Goal: Task Accomplishment & Management: Manage account settings

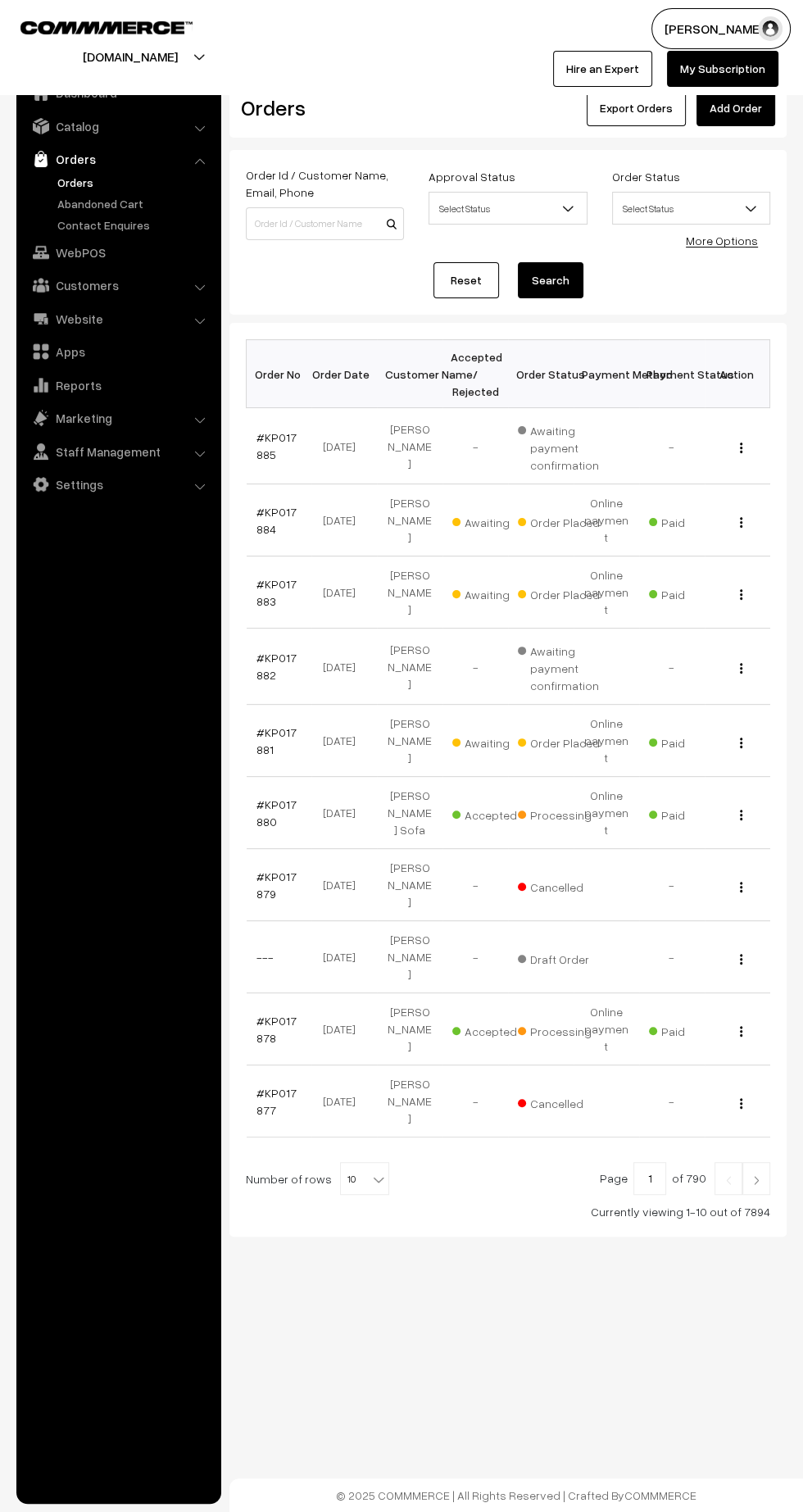
click at [262, 797] on link "#KP017880" at bounding box center [276, 812] width 40 height 31
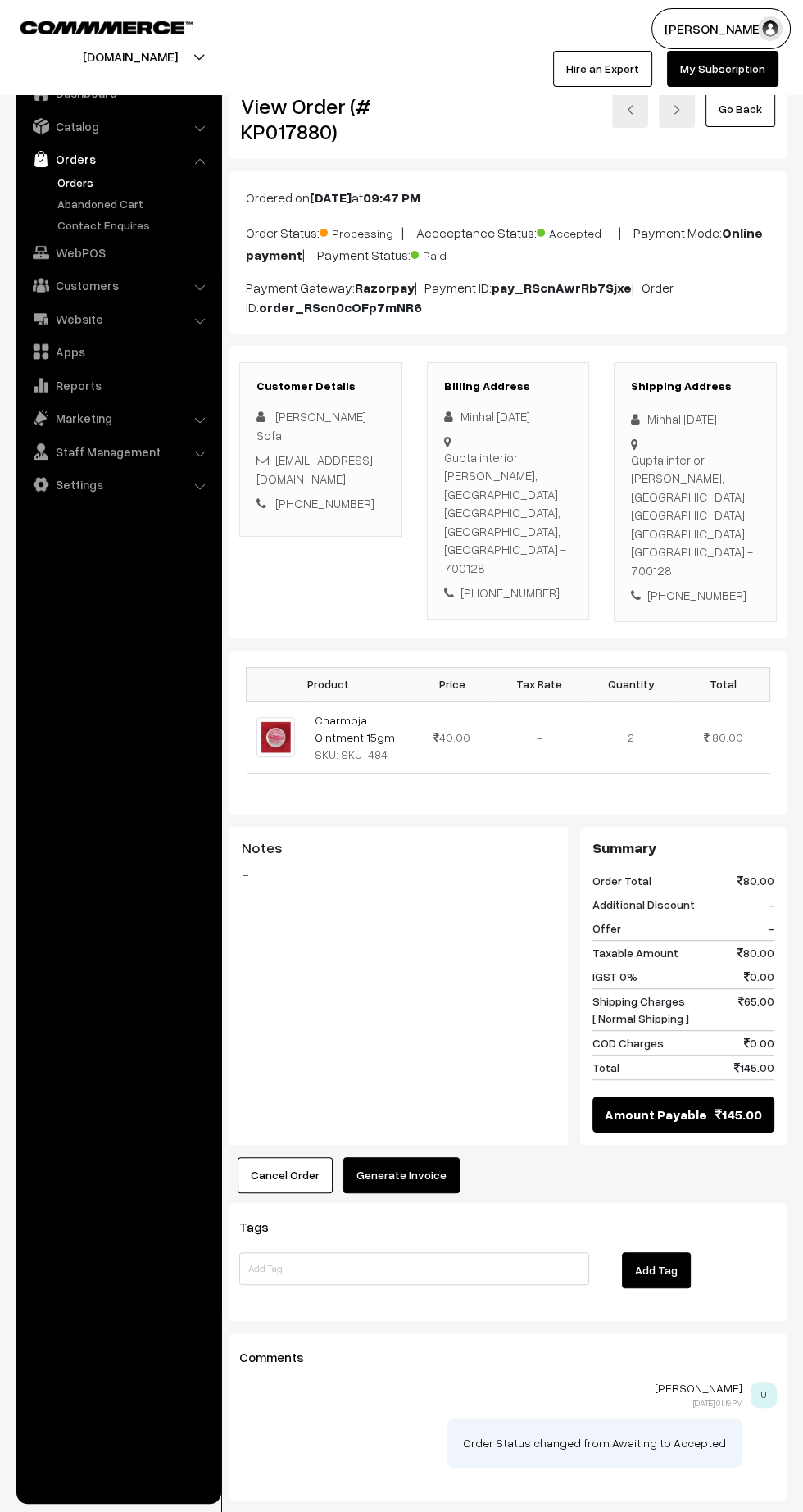
click at [419, 1157] on button "Generate Invoice" at bounding box center [401, 1175] width 116 height 36
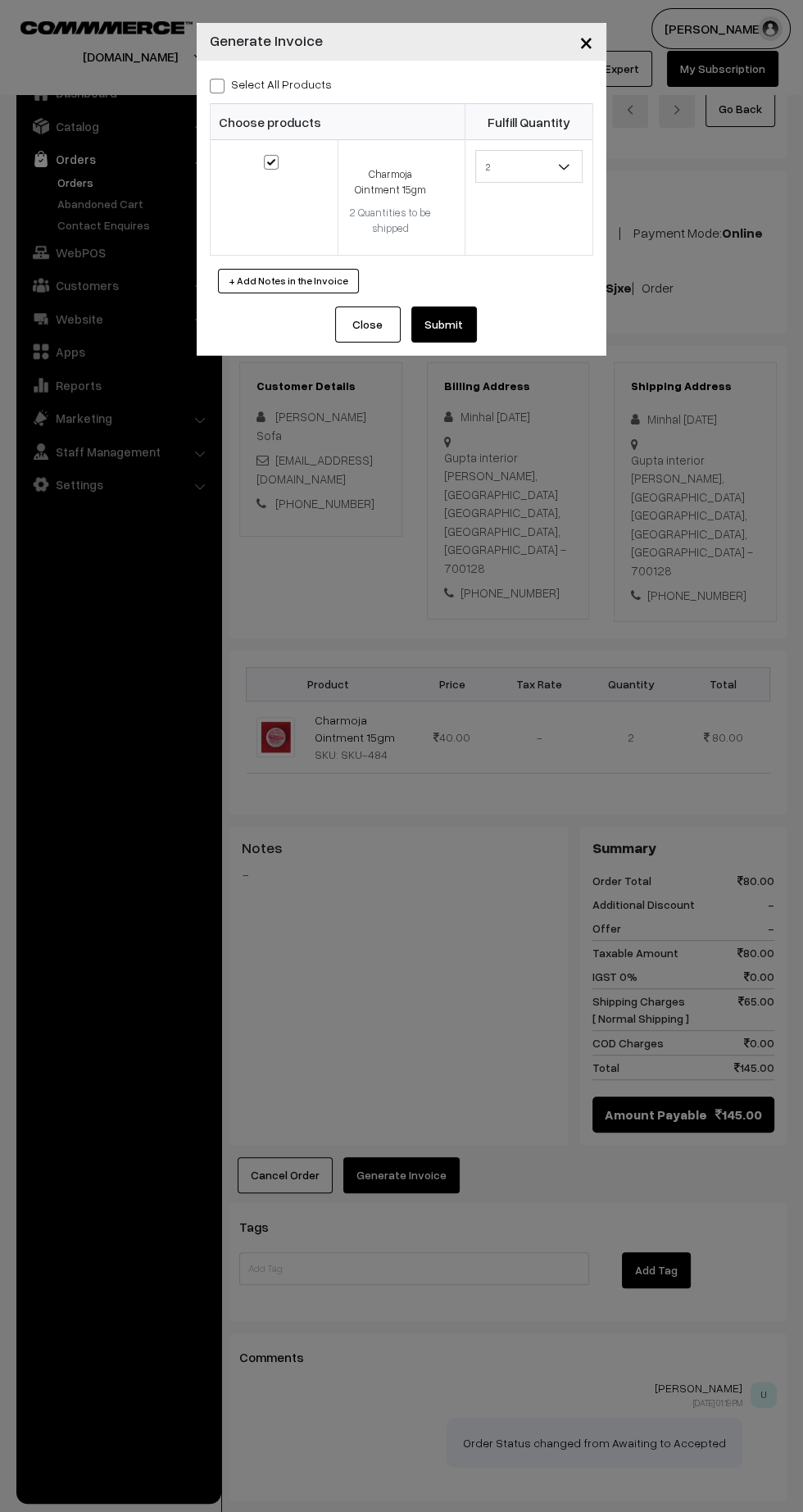
click at [461, 308] on button "Submit" at bounding box center [444, 324] width 65 height 36
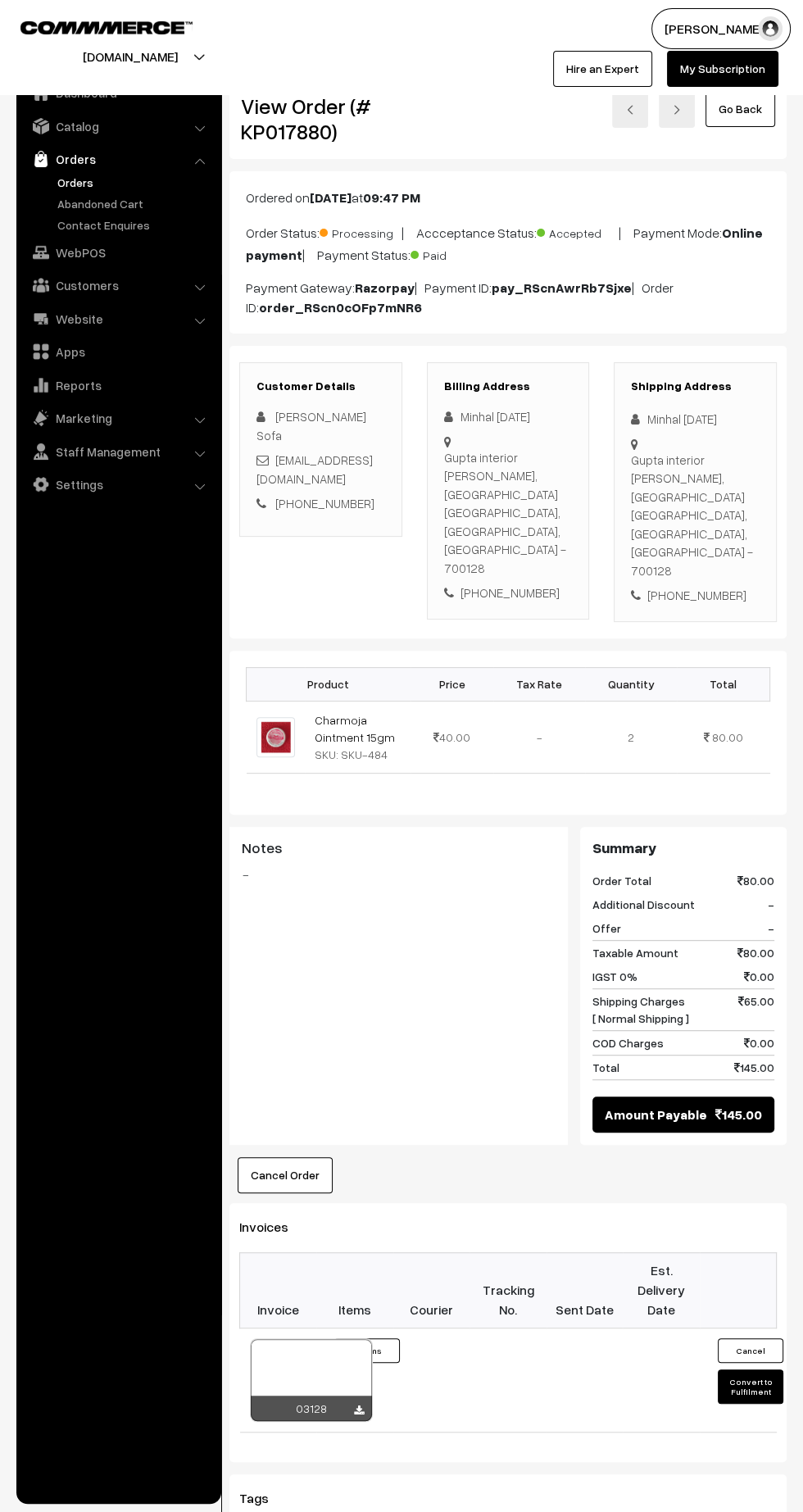
click at [358, 1405] on icon at bounding box center [358, 1411] width 10 height 11
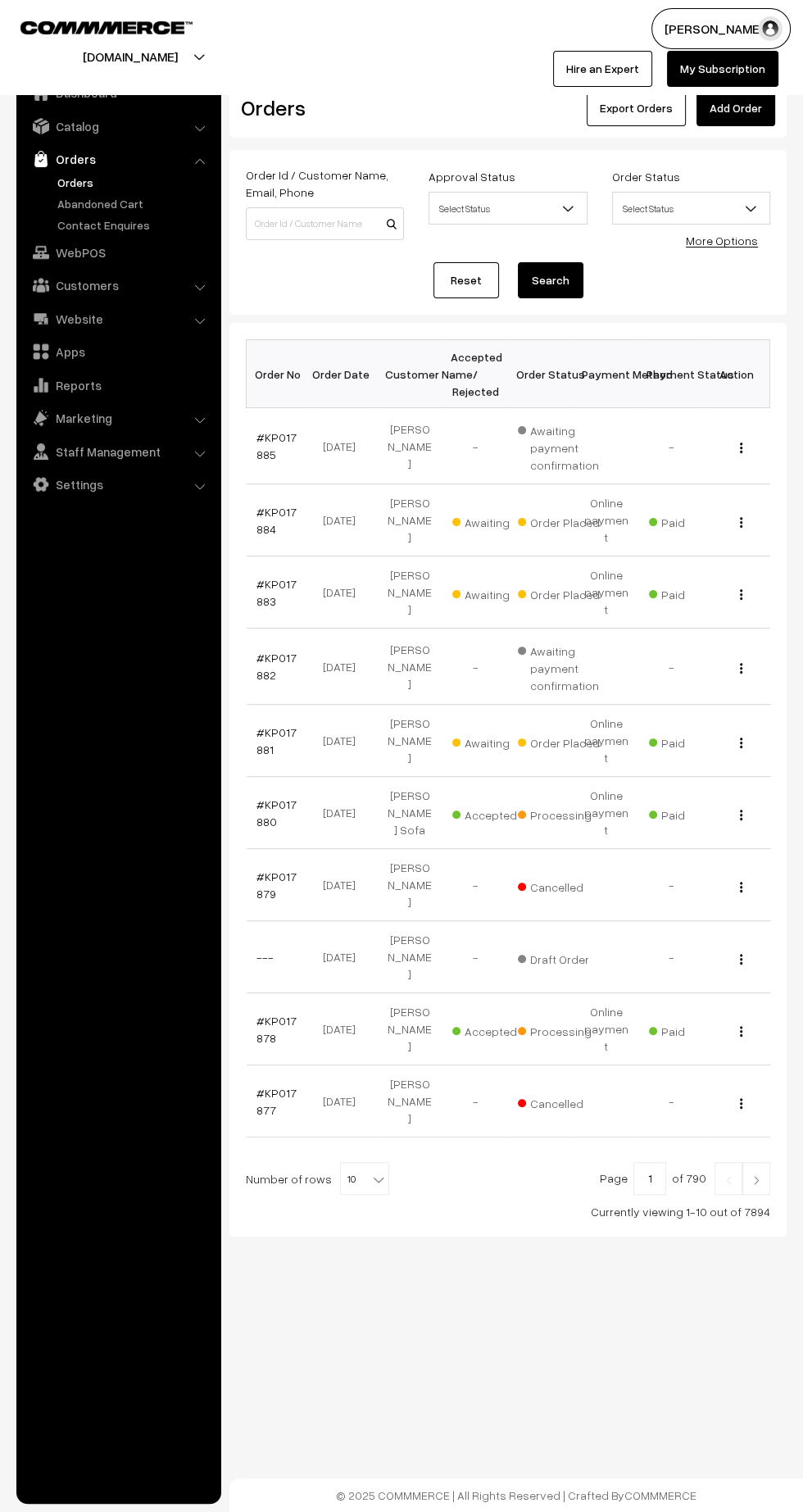
click at [262, 1013] on link "#KP017878" at bounding box center [276, 1029] width 40 height 31
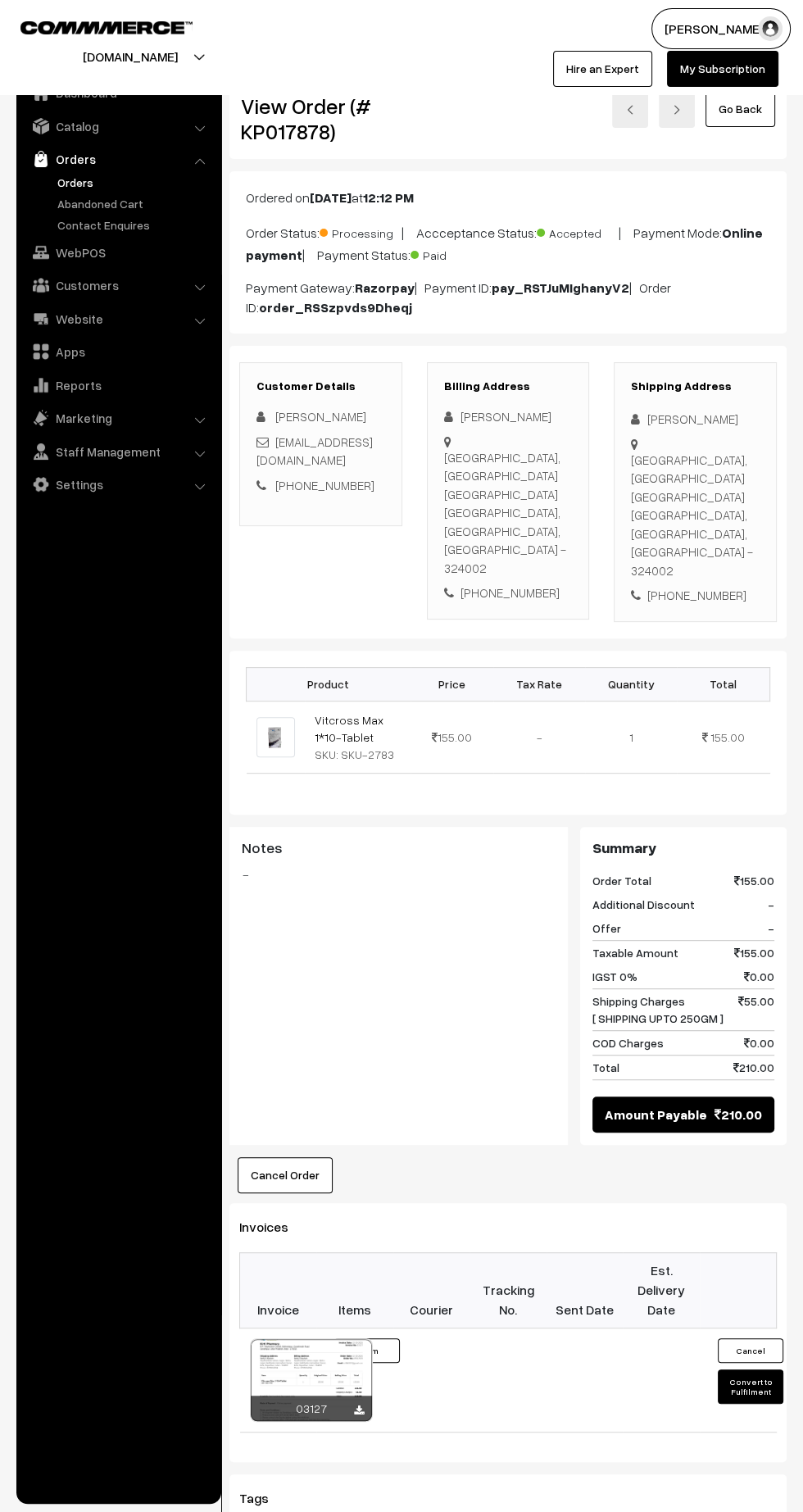
click at [358, 1405] on icon at bounding box center [358, 1411] width 10 height 11
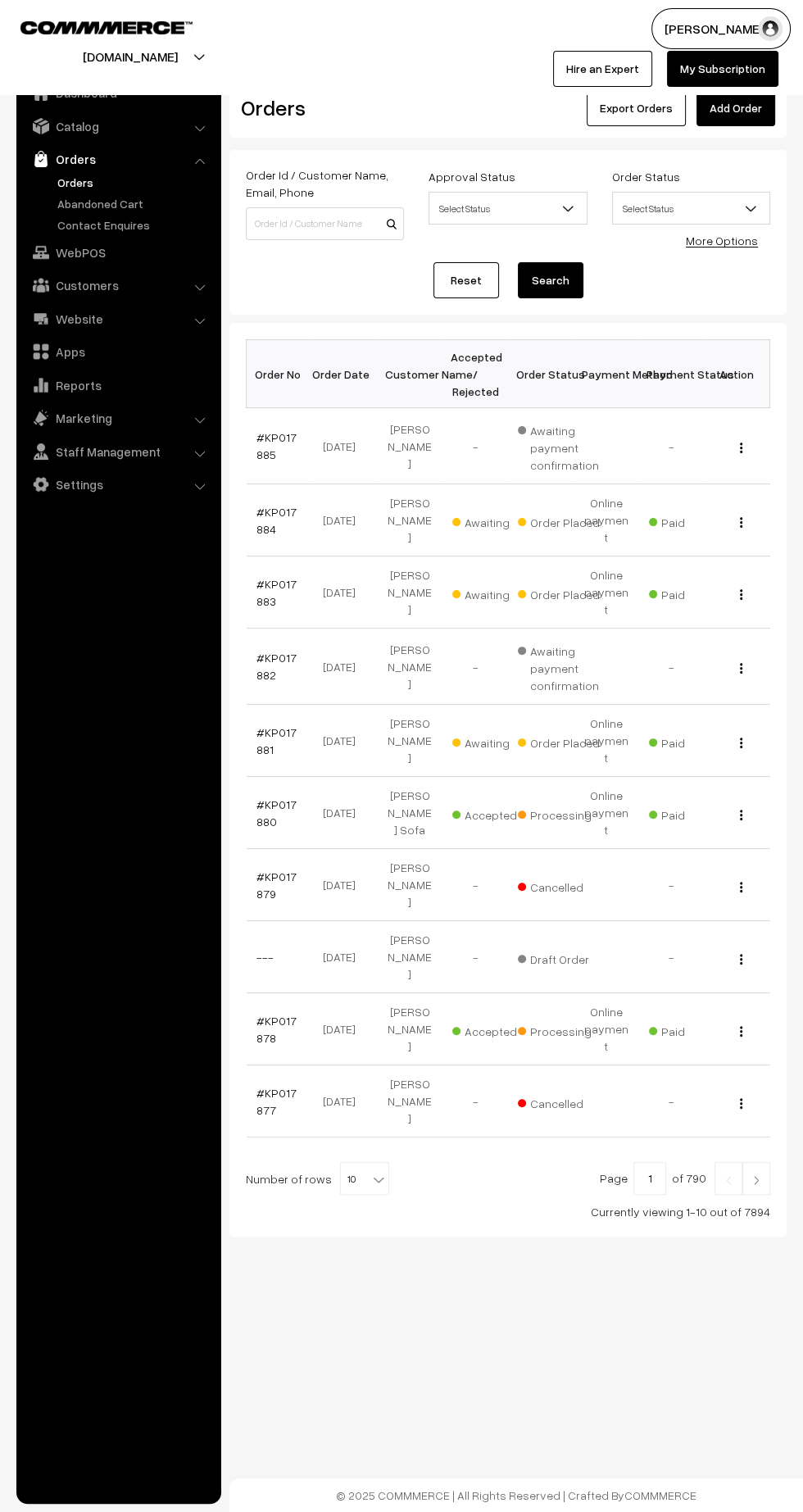
click at [256, 725] on link "#KP017881" at bounding box center [276, 741] width 40 height 31
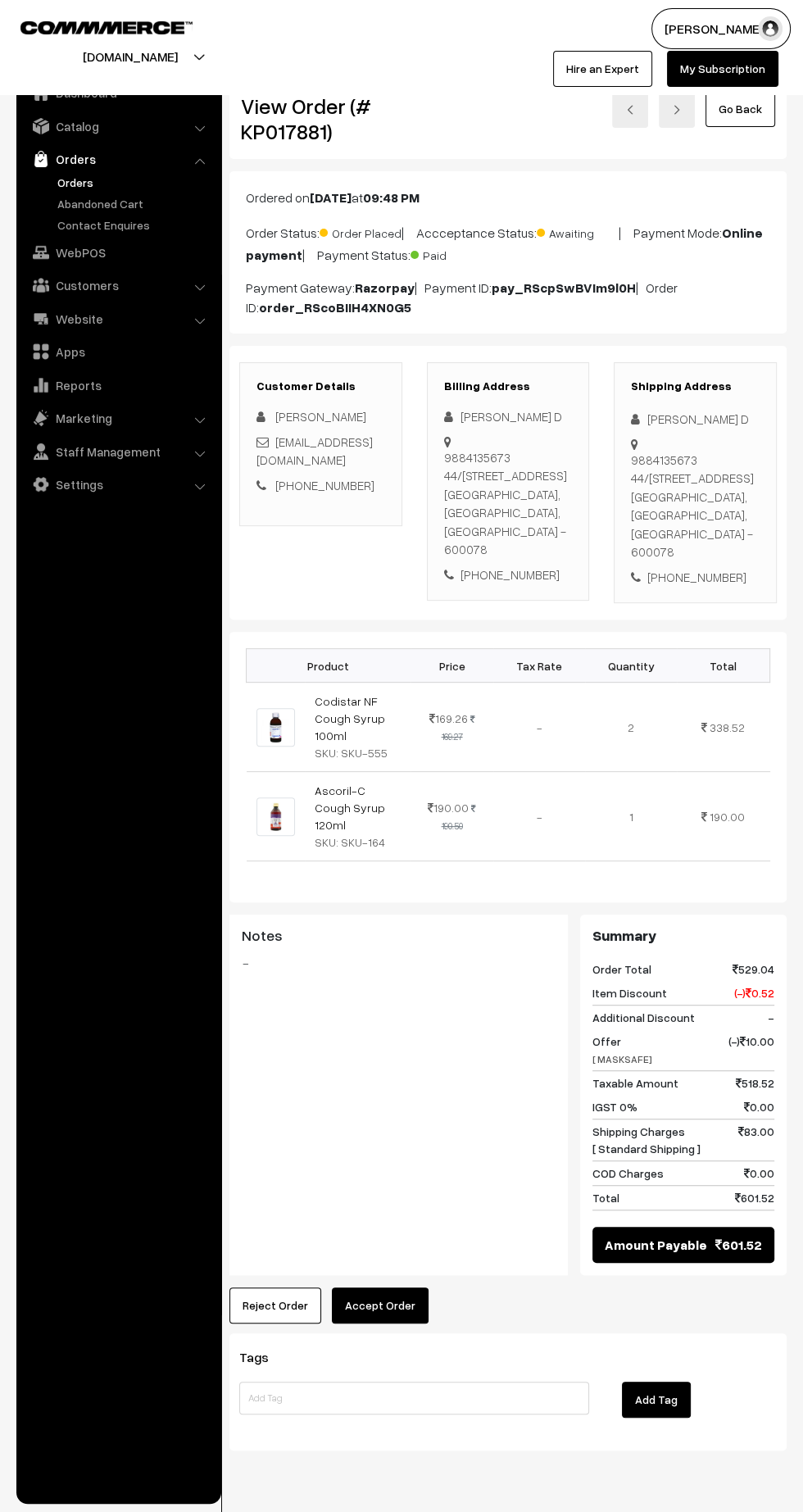
click at [421, 1228] on div "Notes -" at bounding box center [398, 1095] width 339 height 360
click at [375, 1287] on button "Accept Order" at bounding box center [379, 1306] width 97 height 36
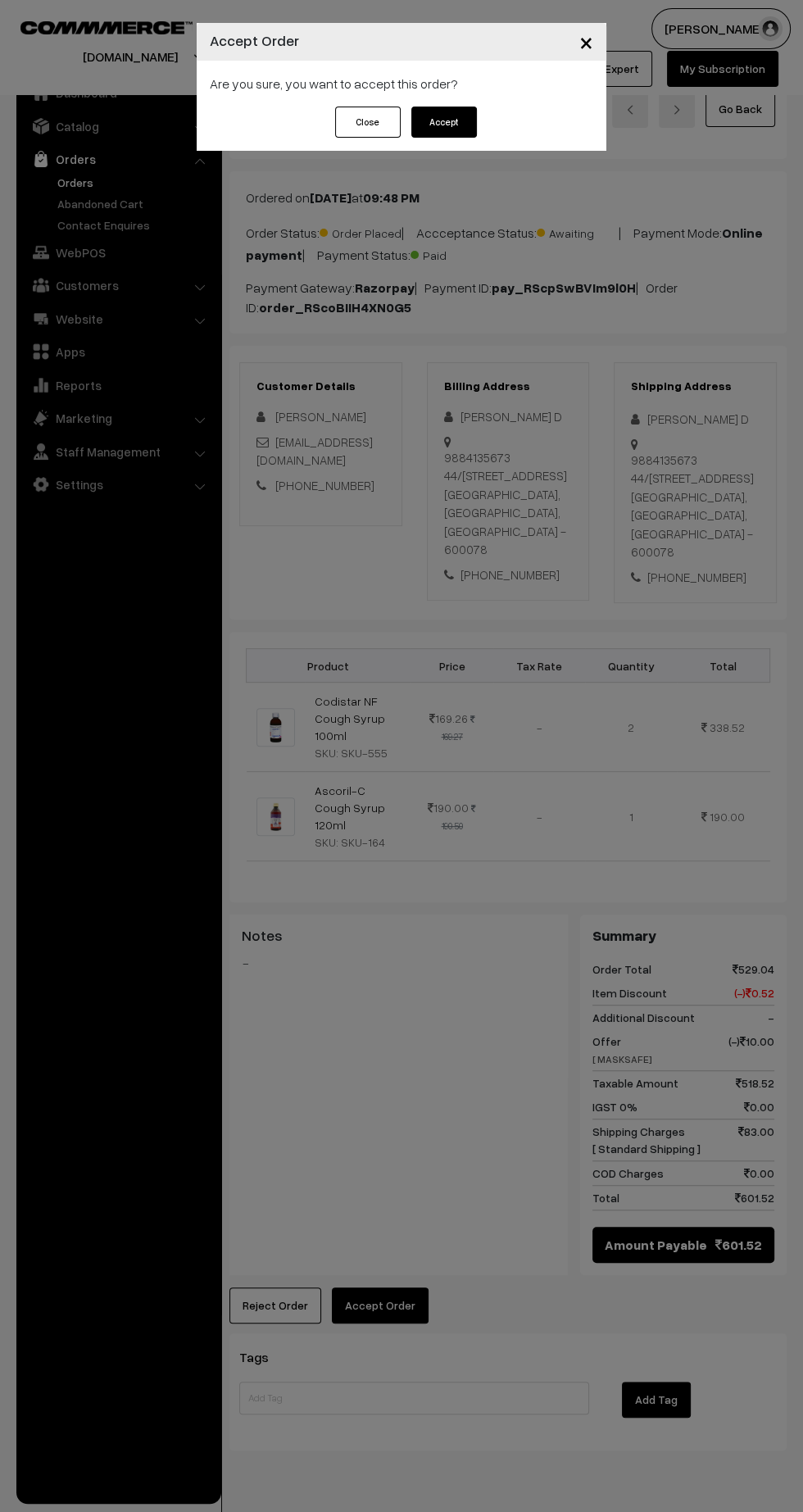
click at [444, 121] on button "Accept" at bounding box center [444, 122] width 65 height 31
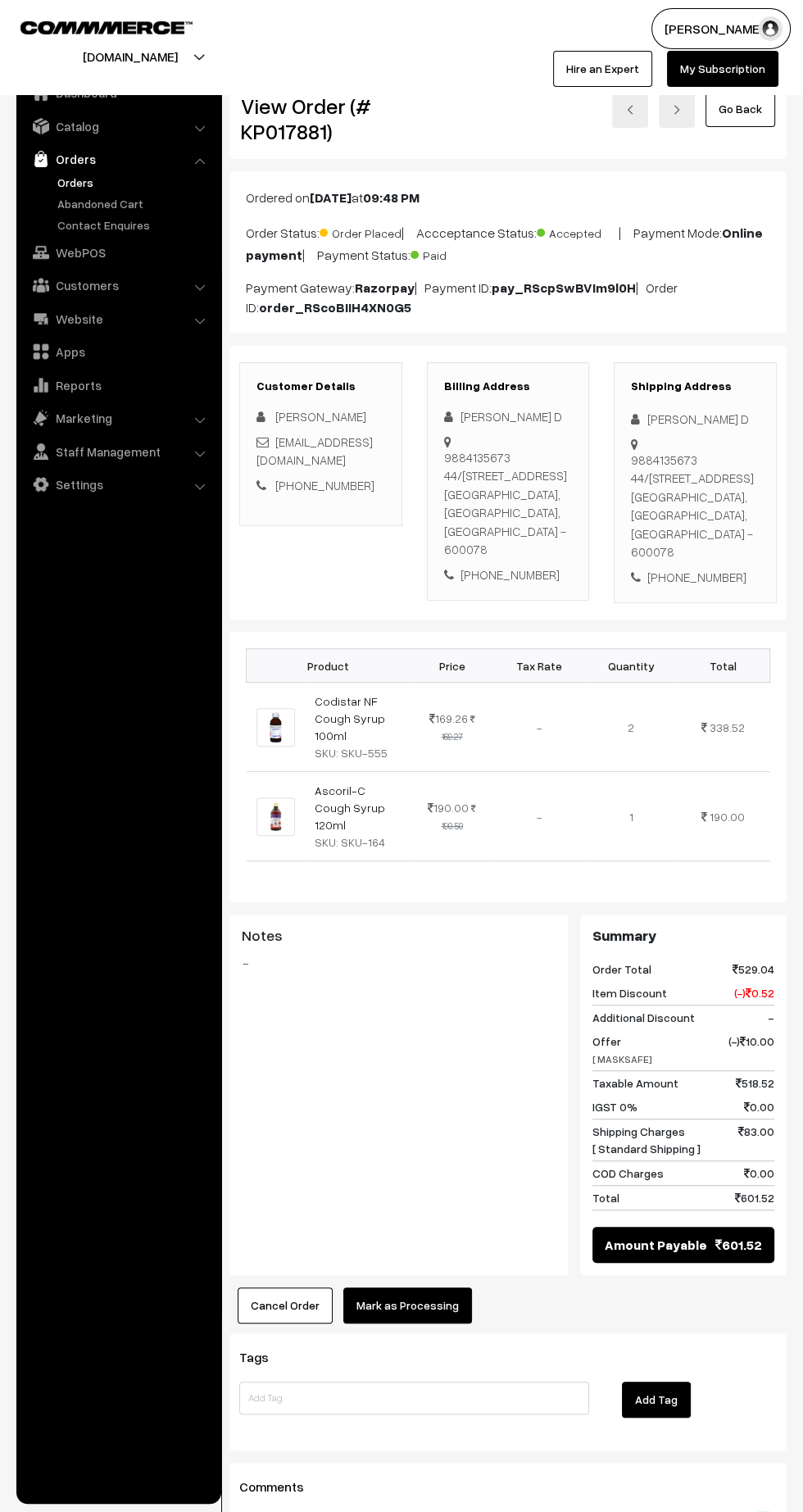
click at [410, 1287] on button "Mark as Processing" at bounding box center [407, 1306] width 129 height 36
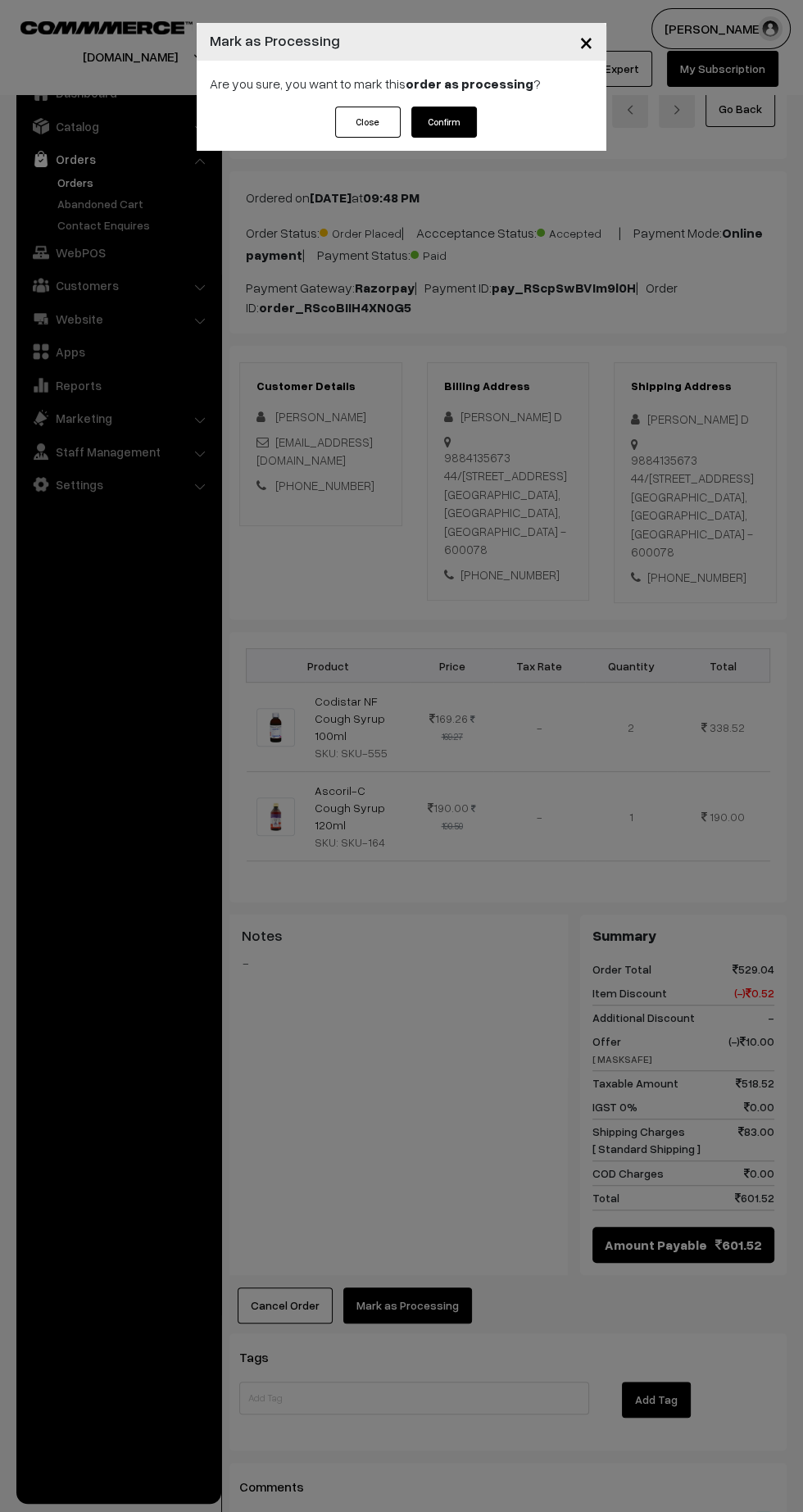
click at [465, 129] on button "Confirm" at bounding box center [444, 122] width 65 height 31
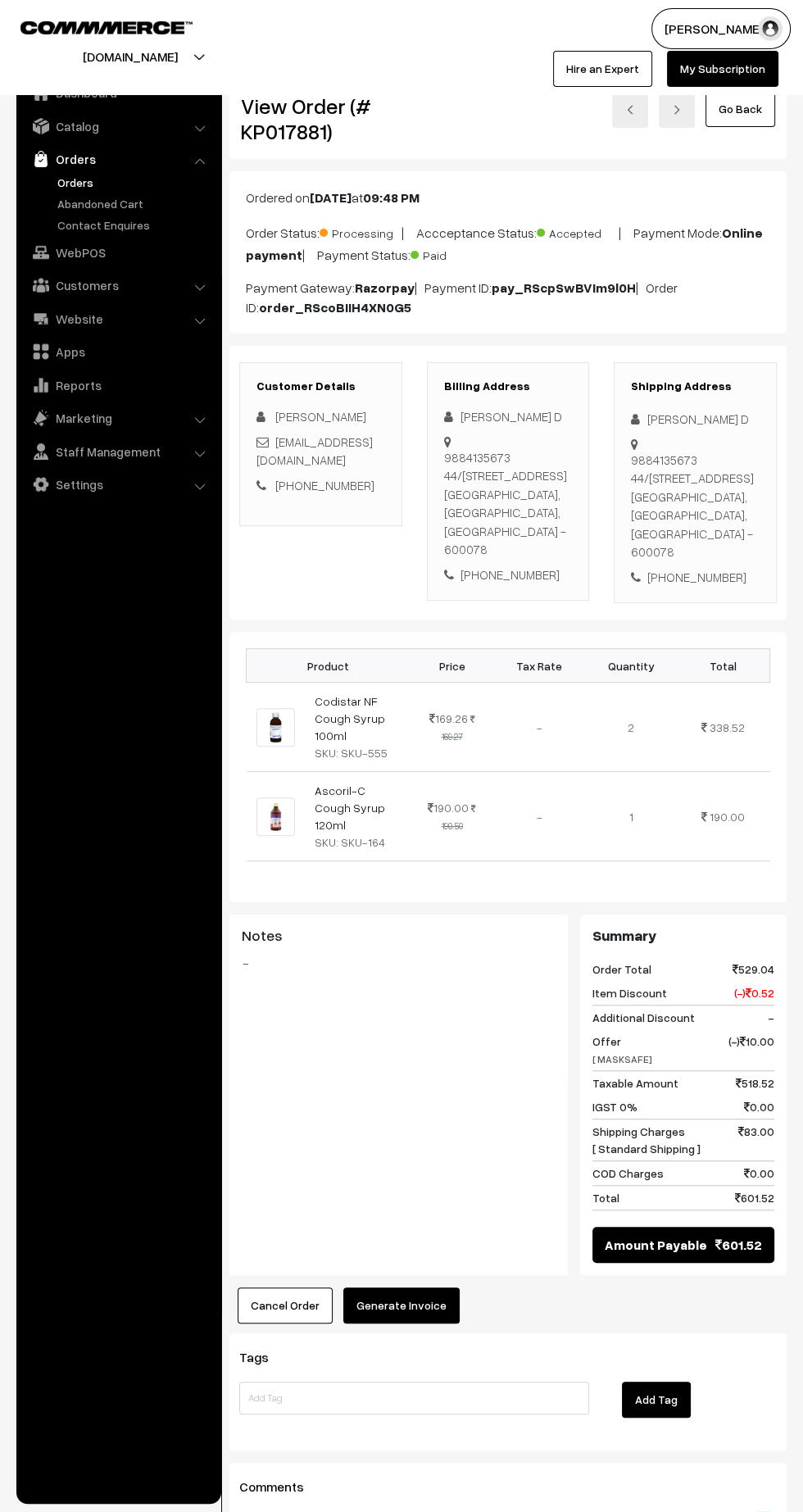
click at [404, 1287] on button "Generate Invoice" at bounding box center [401, 1306] width 116 height 36
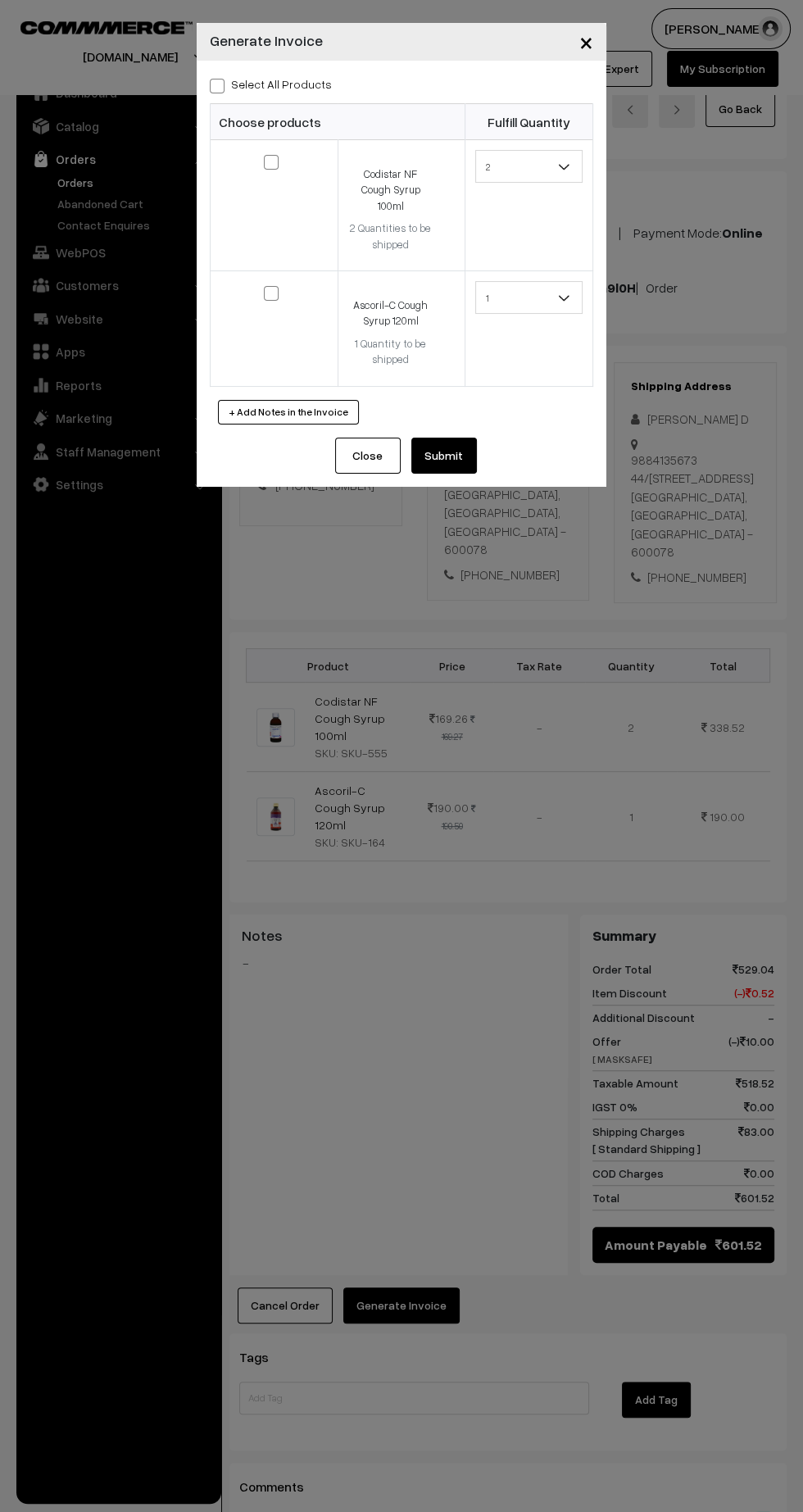
click at [453, 437] on button "Submit" at bounding box center [444, 455] width 65 height 36
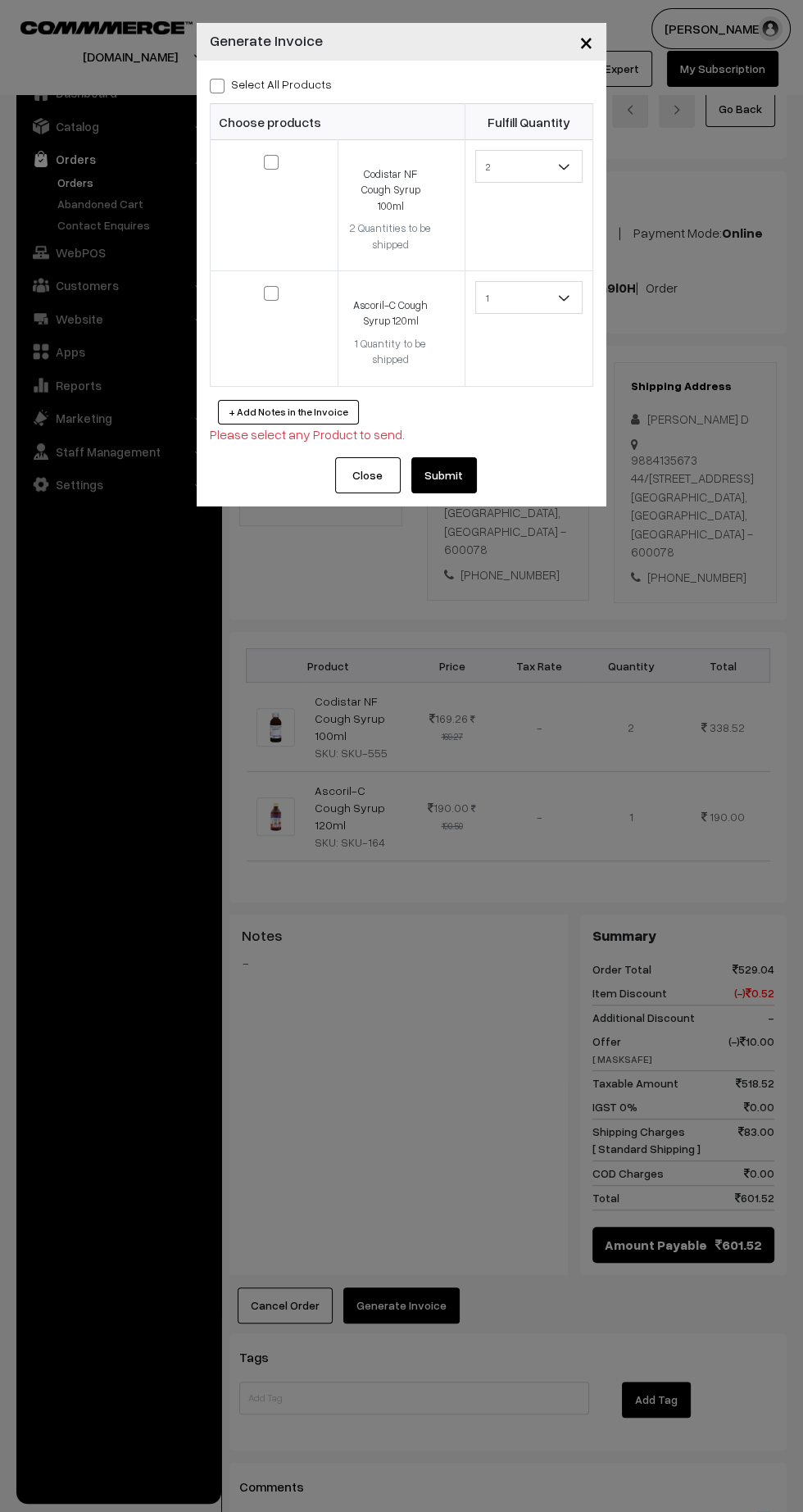
click at [215, 81] on span at bounding box center [217, 86] width 14 height 14
click at [215, 81] on input "Select All Products" at bounding box center [215, 83] width 11 height 11
checkbox input "true"
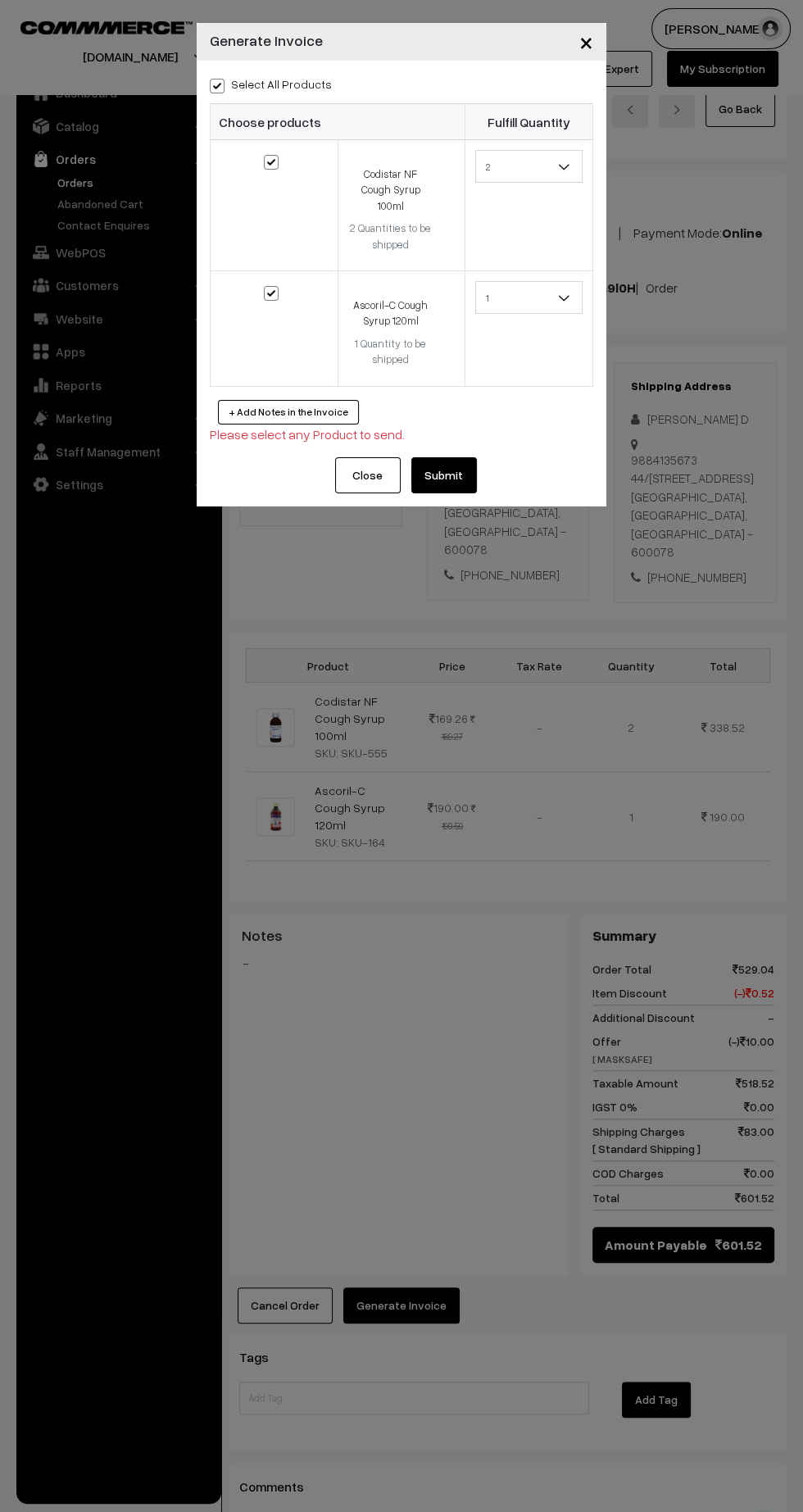
click at [454, 467] on button "Submit" at bounding box center [444, 475] width 65 height 36
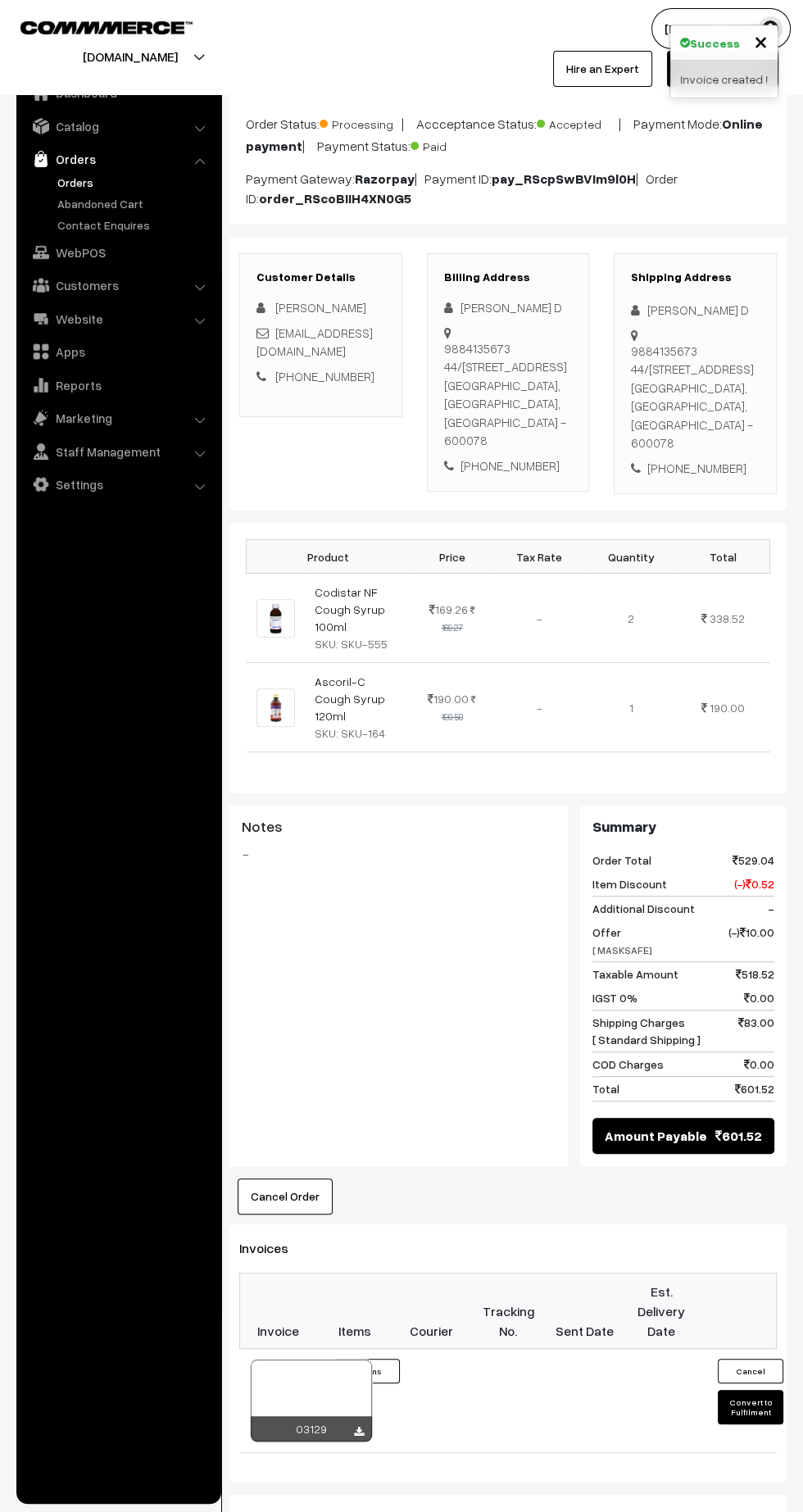
scroll to position [109, 0]
click at [358, 1426] on icon at bounding box center [358, 1431] width 10 height 11
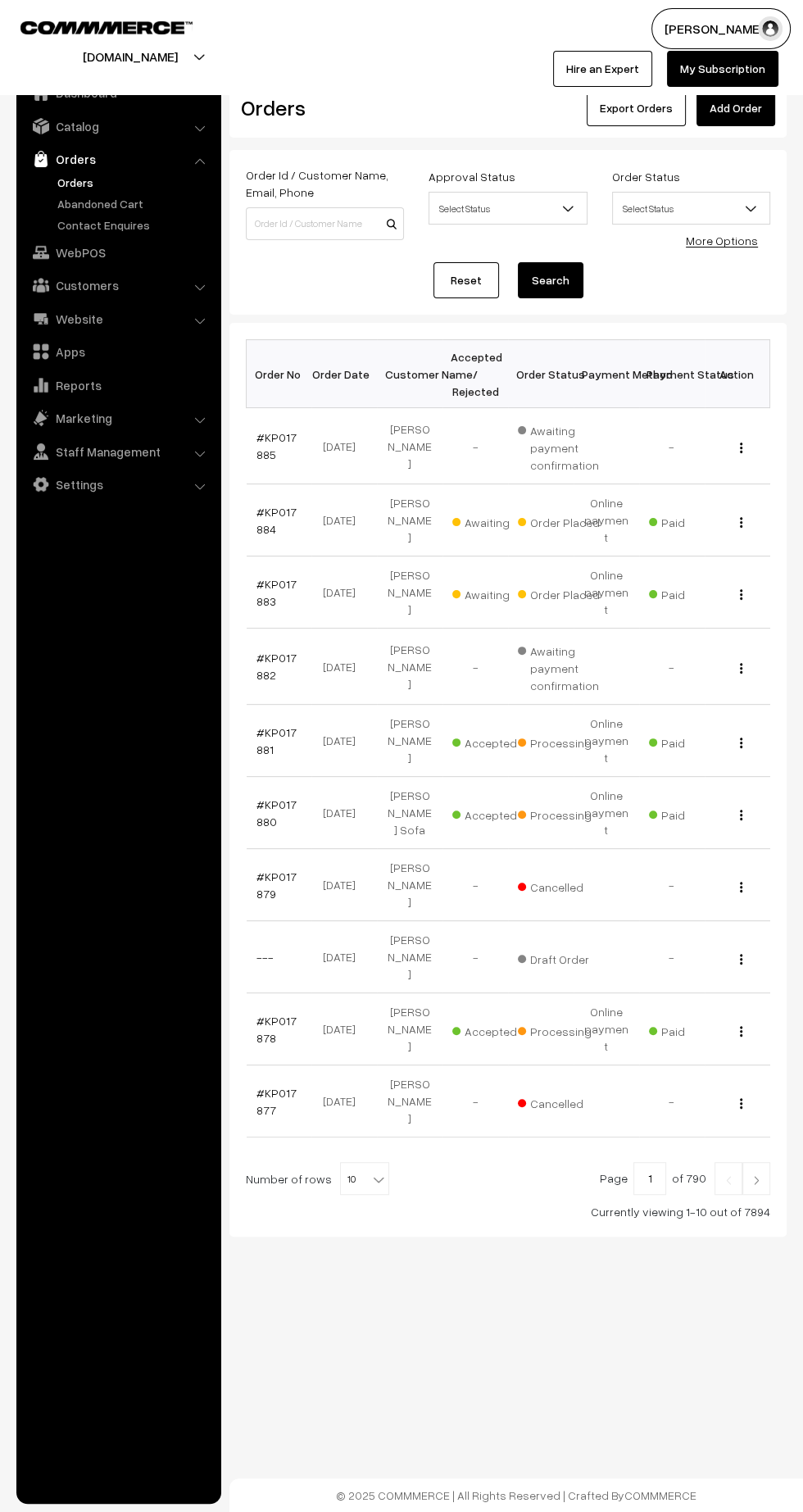
click at [262, 577] on link "#KP017883" at bounding box center [276, 592] width 40 height 31
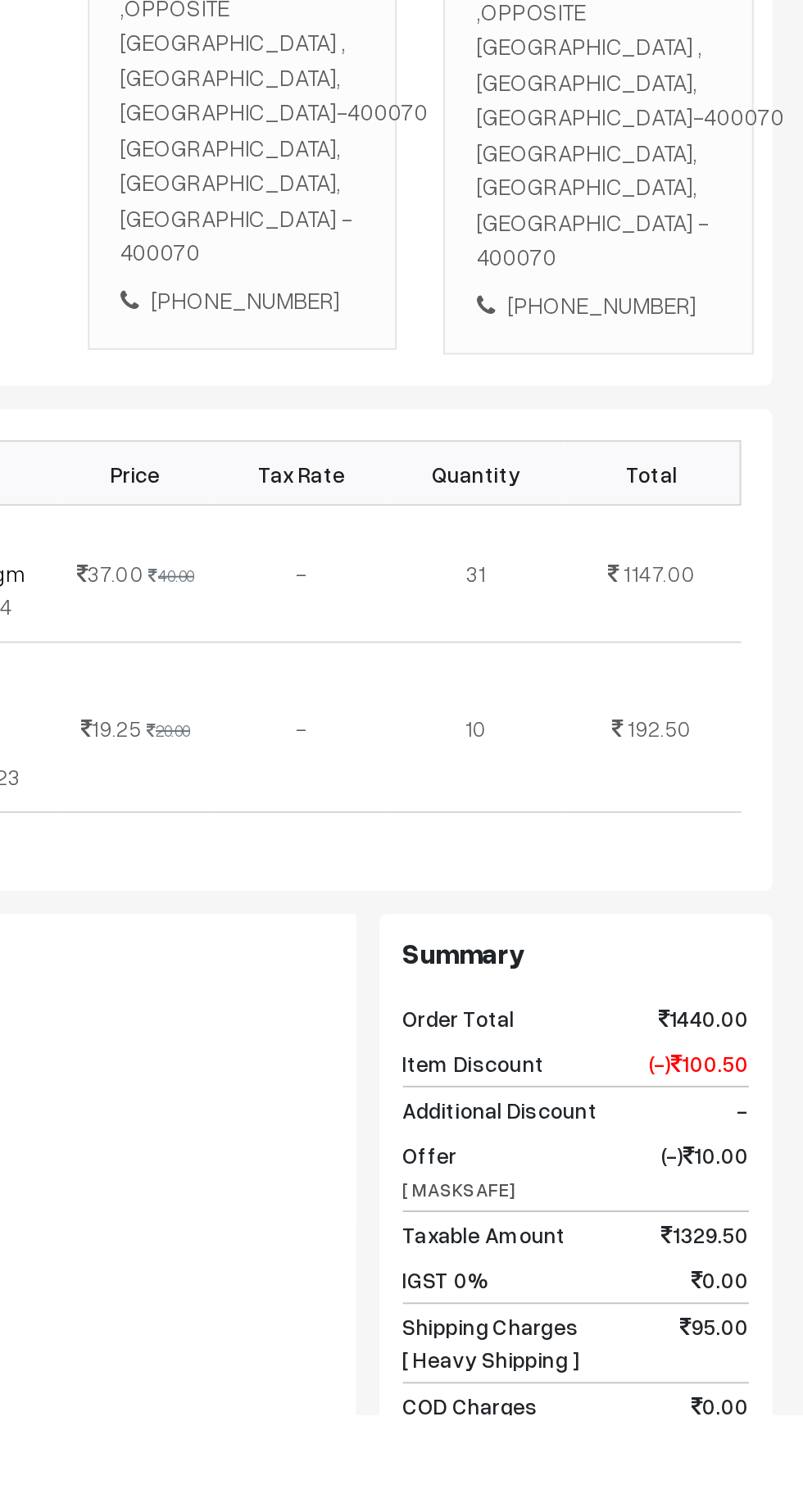
scroll to position [46, 0]
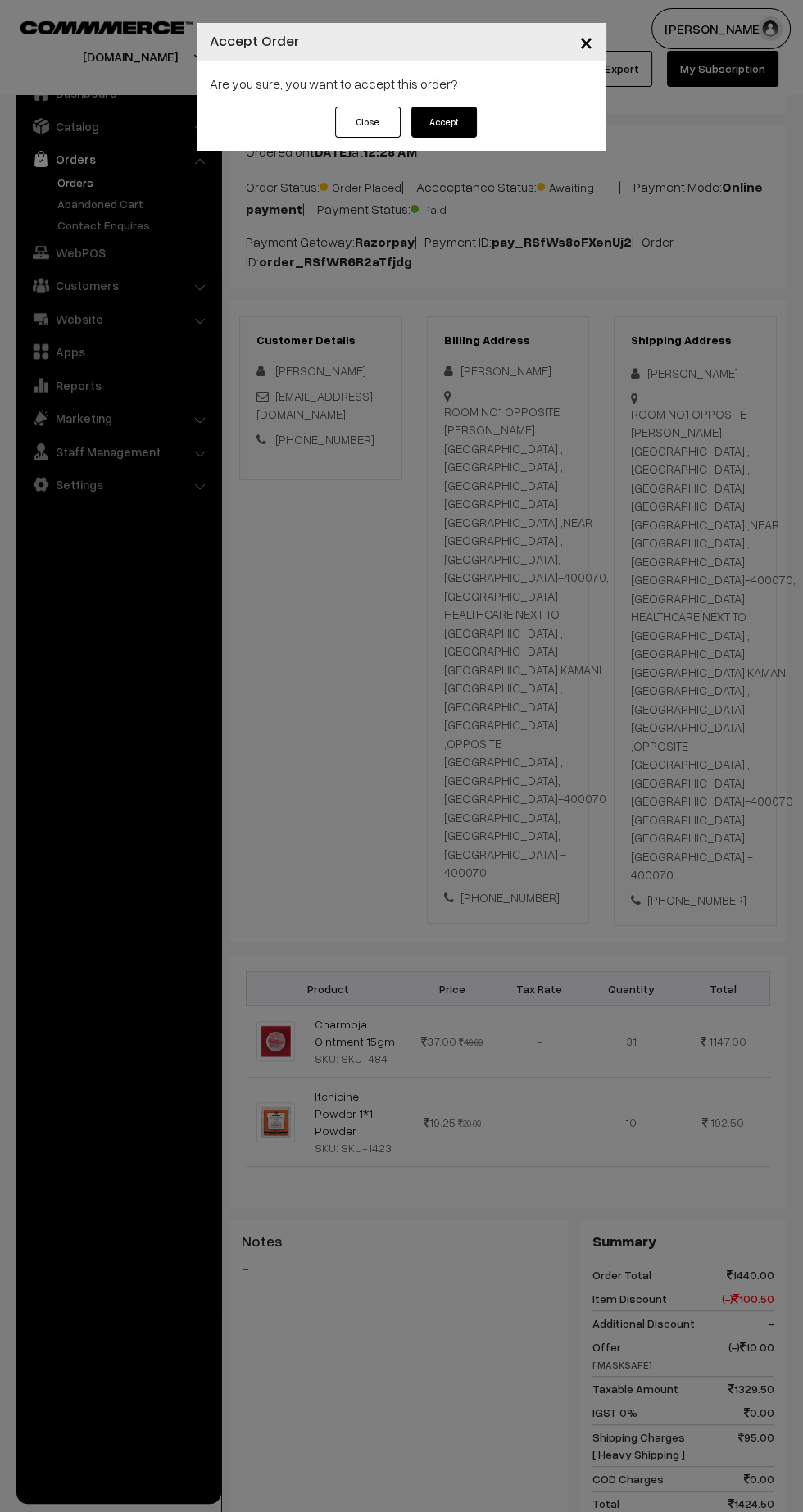
click at [457, 118] on button "Accept" at bounding box center [444, 122] width 65 height 31
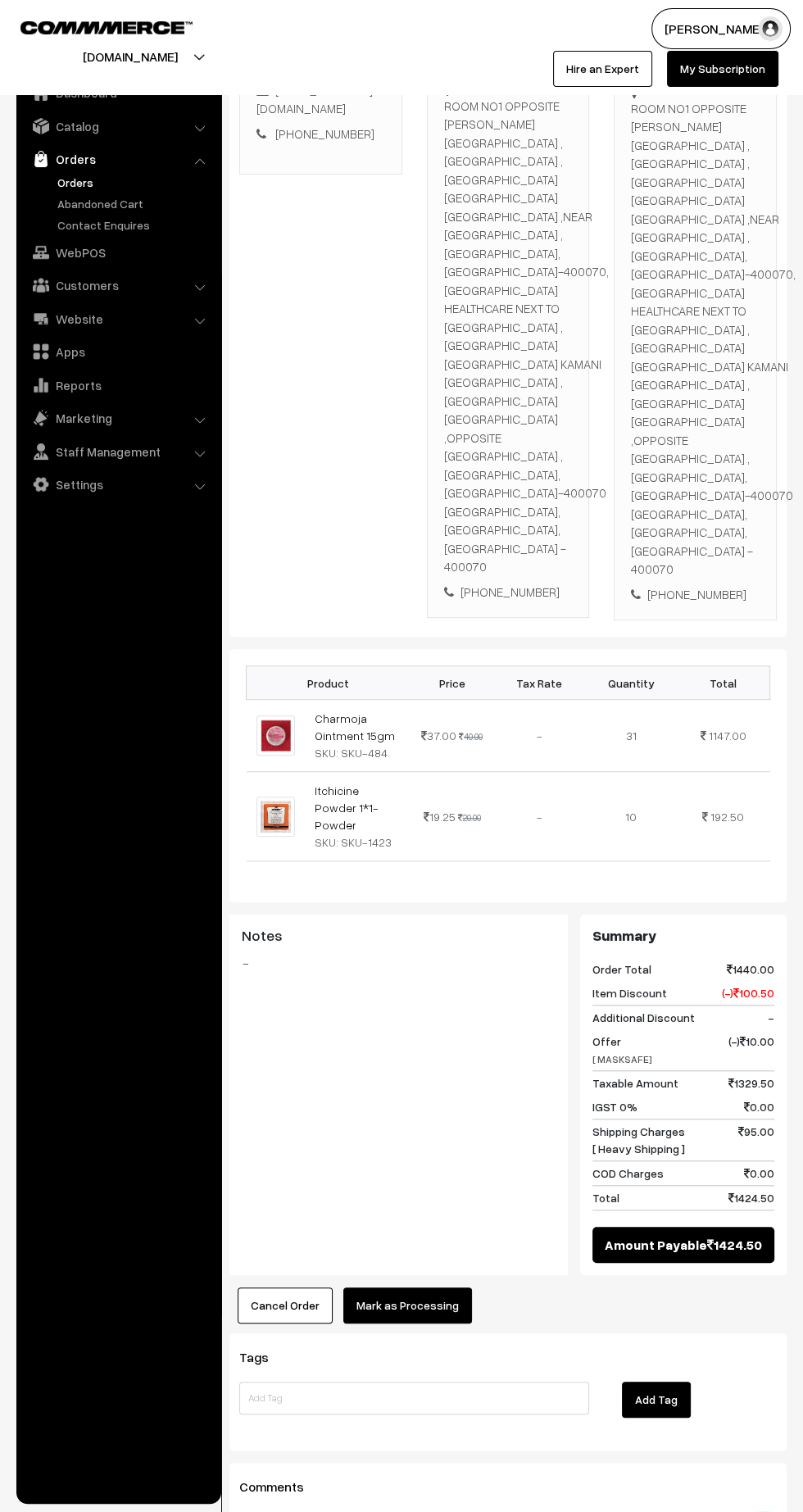
scroll to position [351, 0]
click at [420, 1287] on button "Mark as Processing" at bounding box center [407, 1306] width 129 height 36
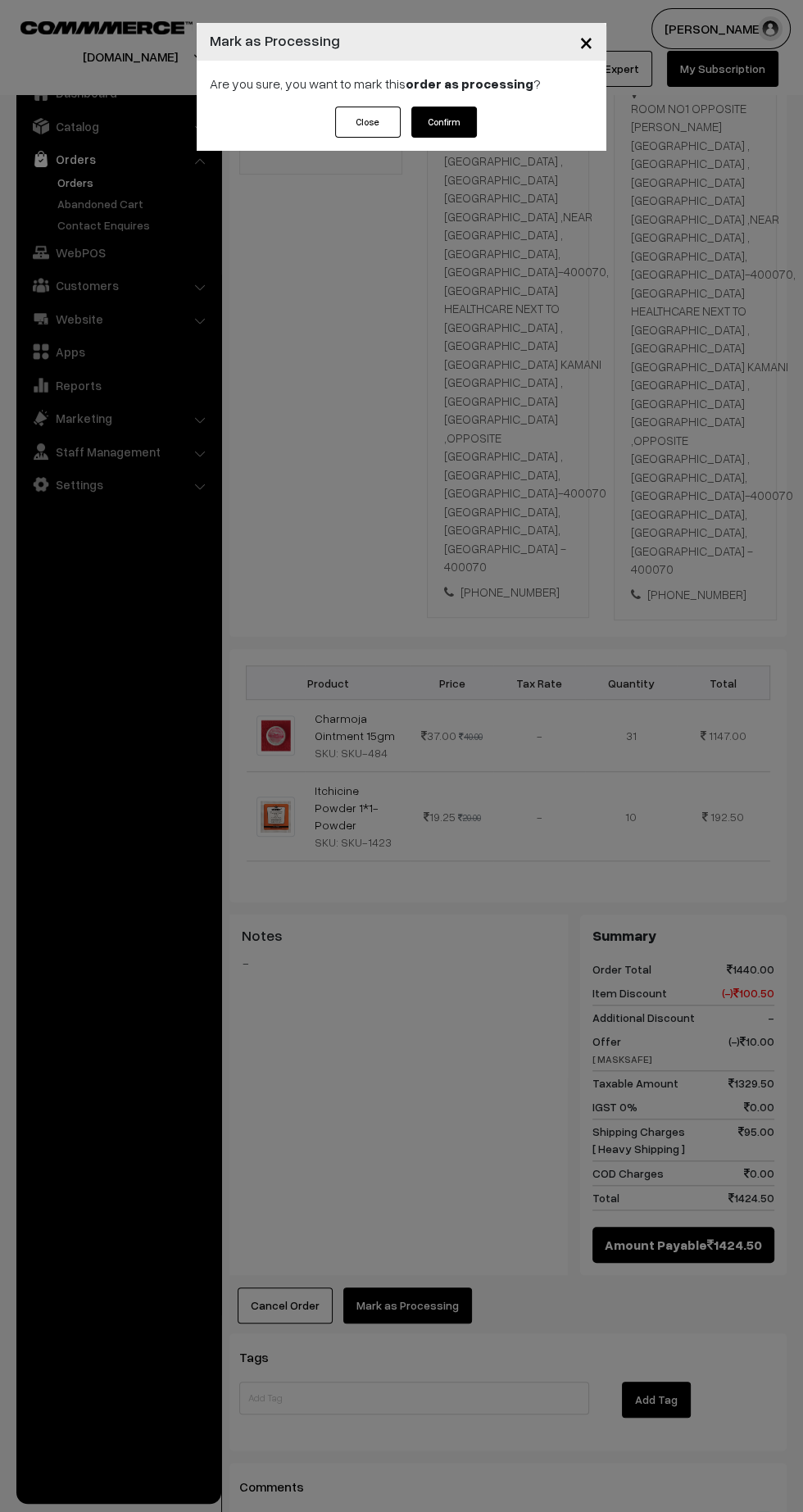
click at [469, 117] on button "Confirm" at bounding box center [444, 122] width 65 height 31
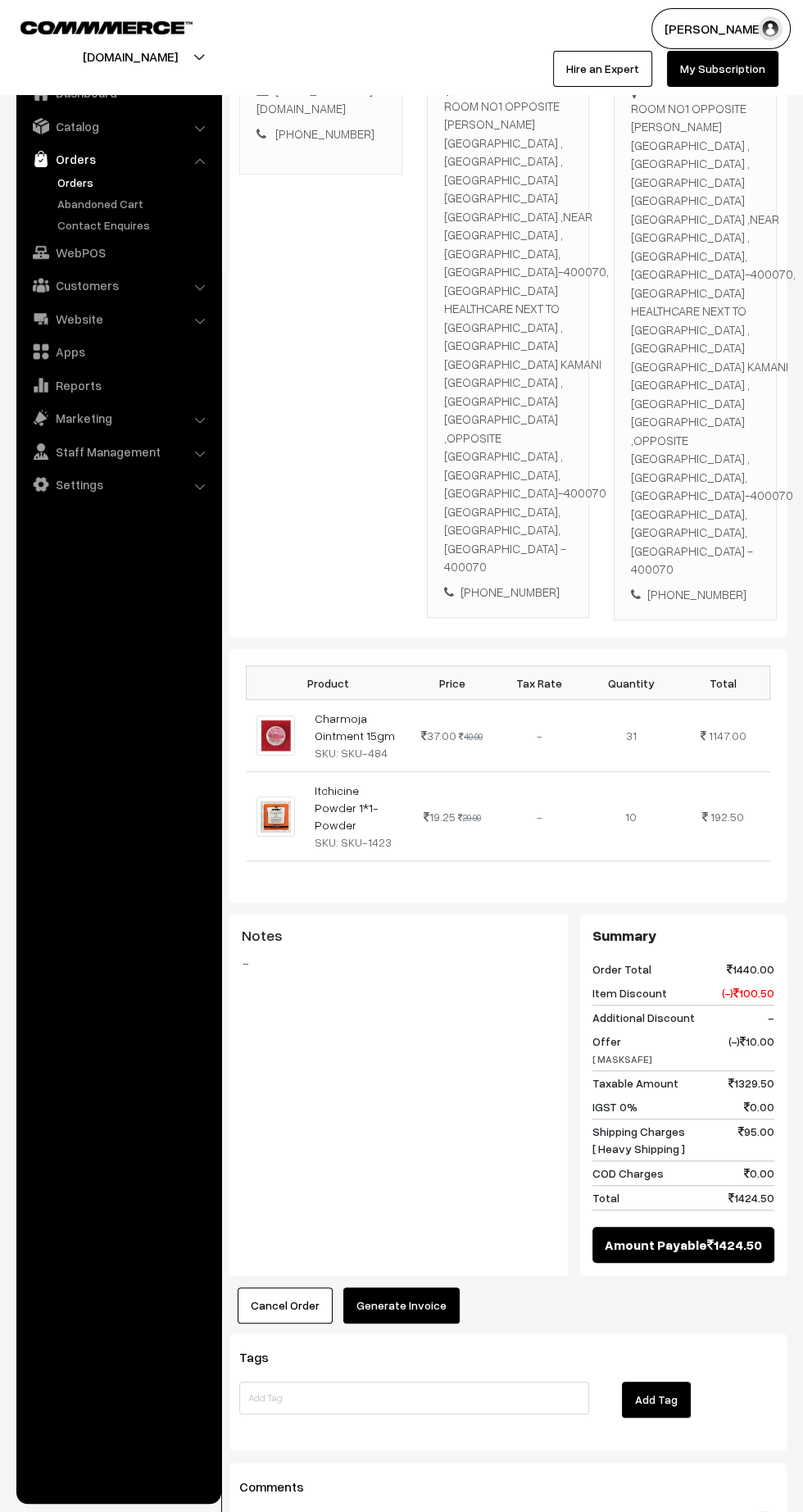
scroll to position [352, 0]
click at [406, 1287] on button "Generate Invoice" at bounding box center [401, 1305] width 116 height 36
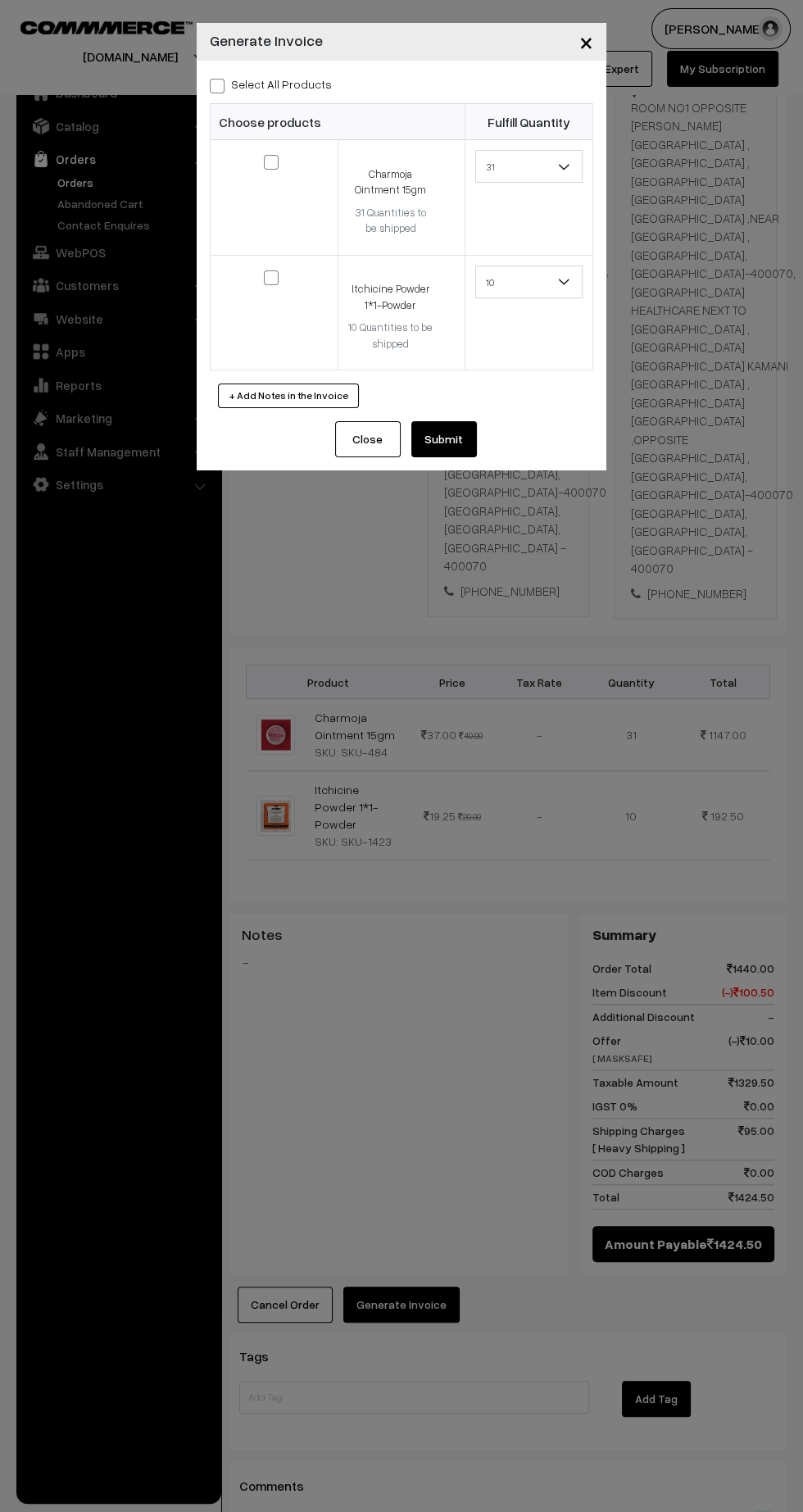
click at [468, 445] on button "Submit" at bounding box center [444, 439] width 65 height 36
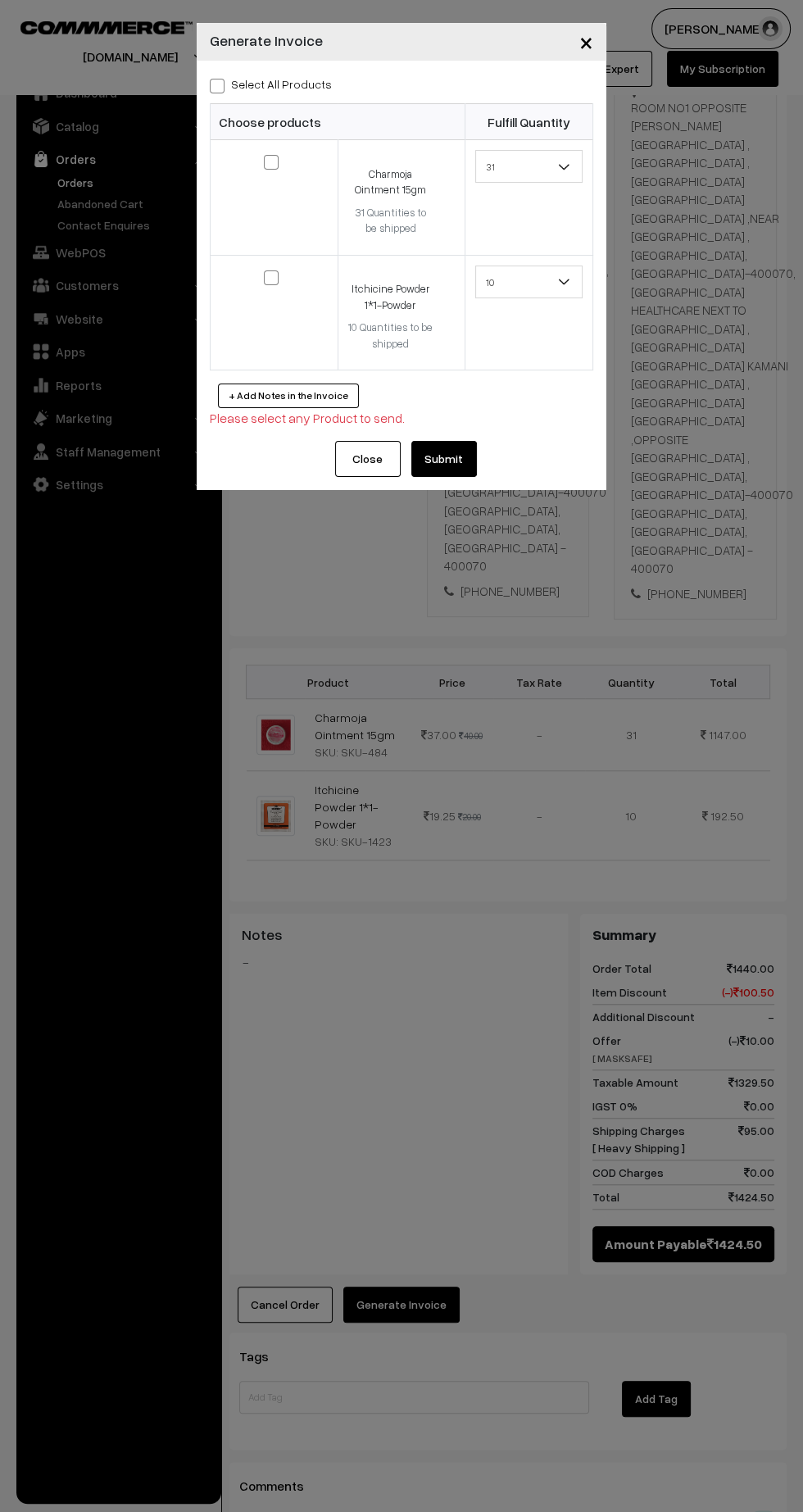
click at [215, 81] on span at bounding box center [217, 86] width 14 height 14
click at [215, 81] on input "Select All Products" at bounding box center [215, 83] width 11 height 11
checkbox input "true"
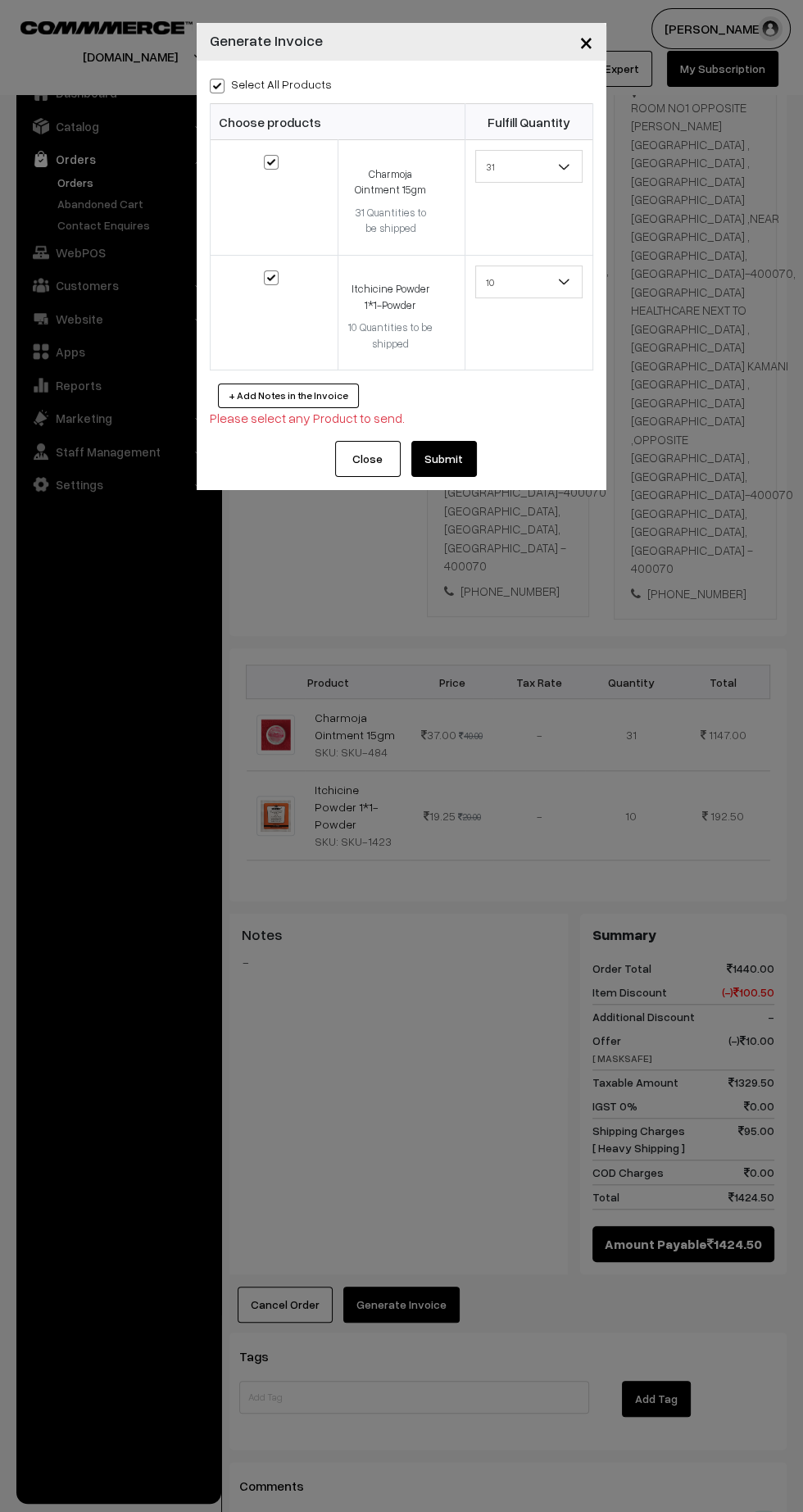
click at [469, 454] on button "Submit" at bounding box center [444, 459] width 65 height 36
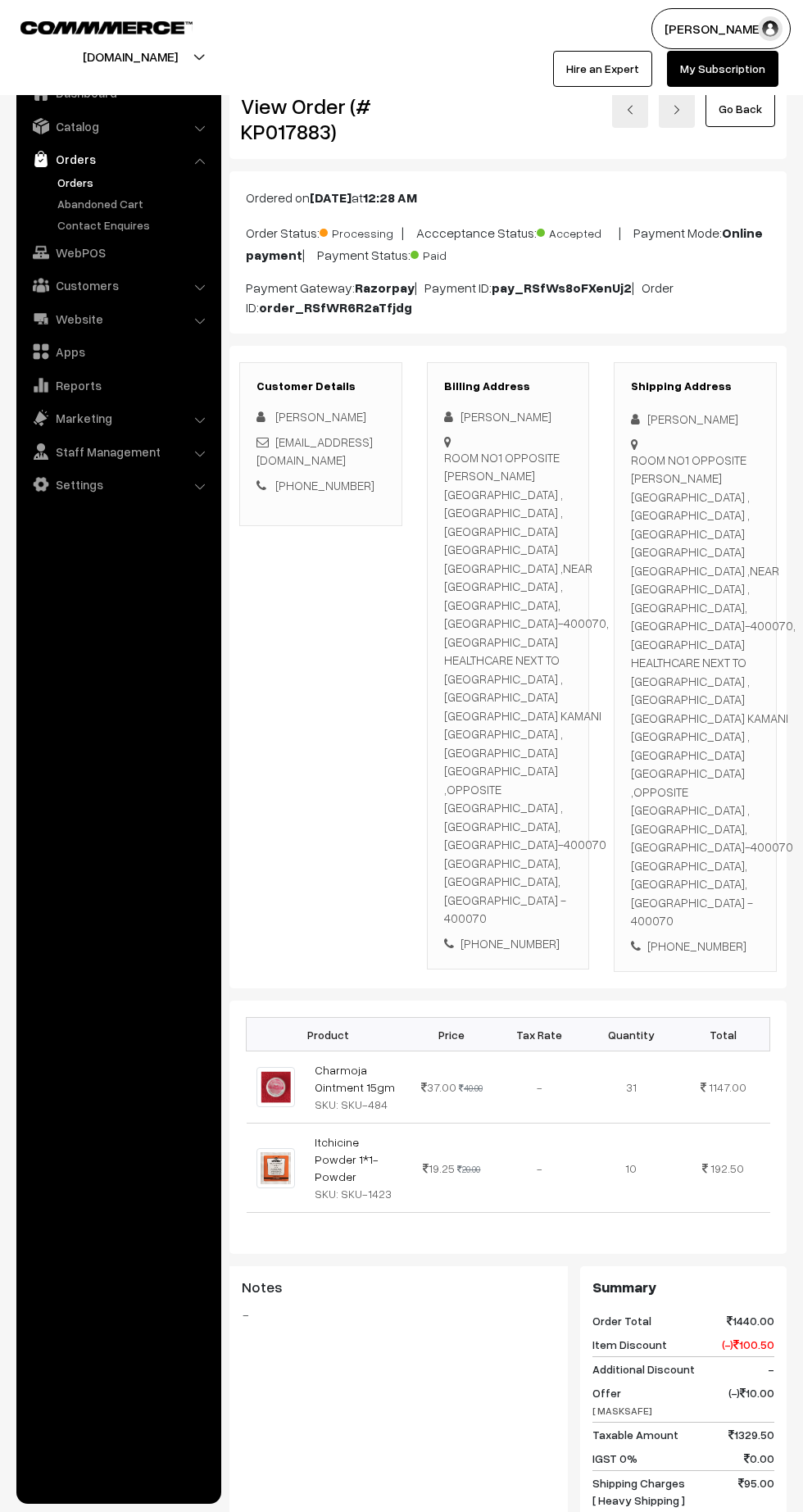
scroll to position [352, 0]
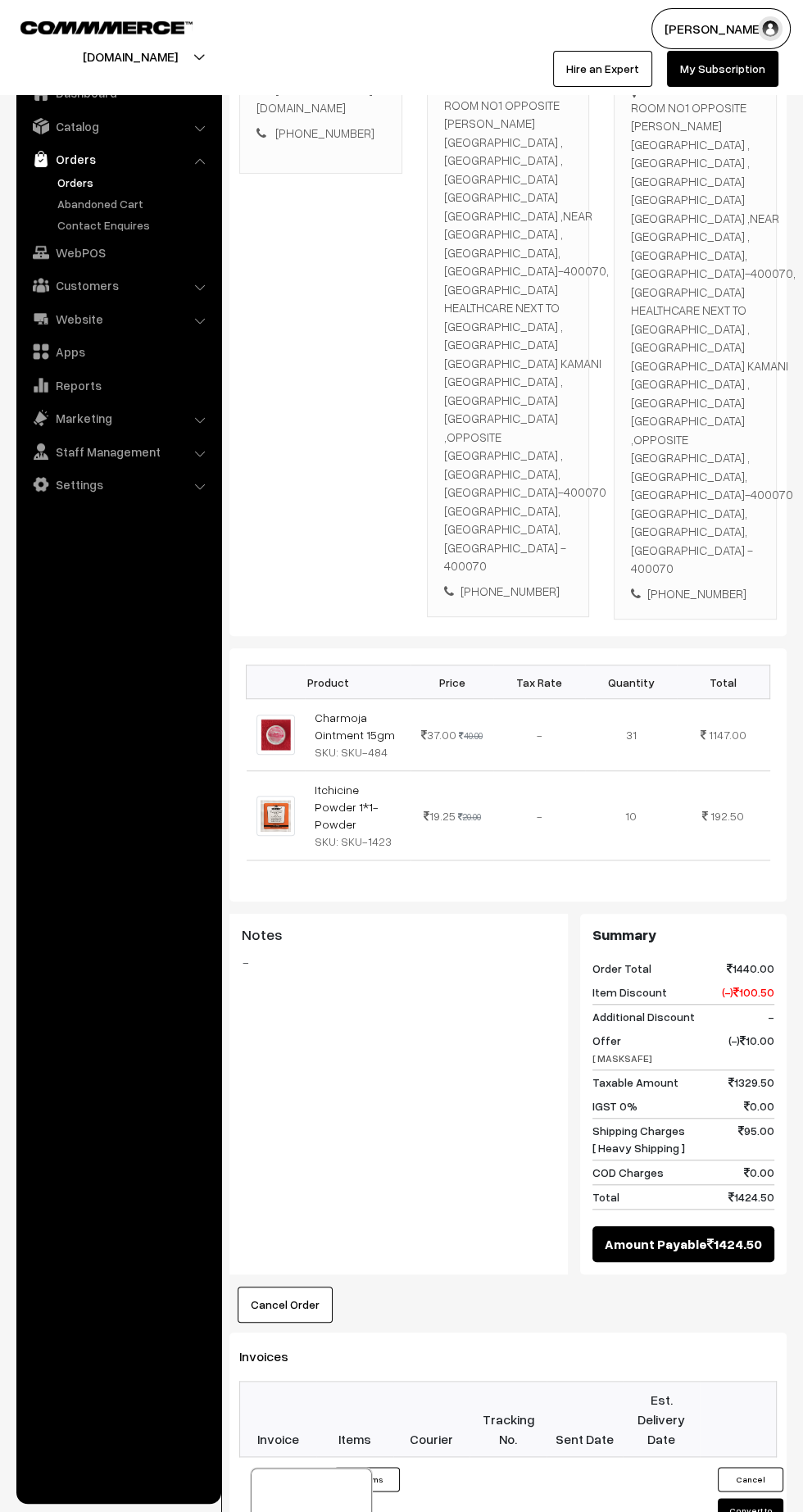
click at [354, 1511] on link at bounding box center [358, 1539] width 10 height 13
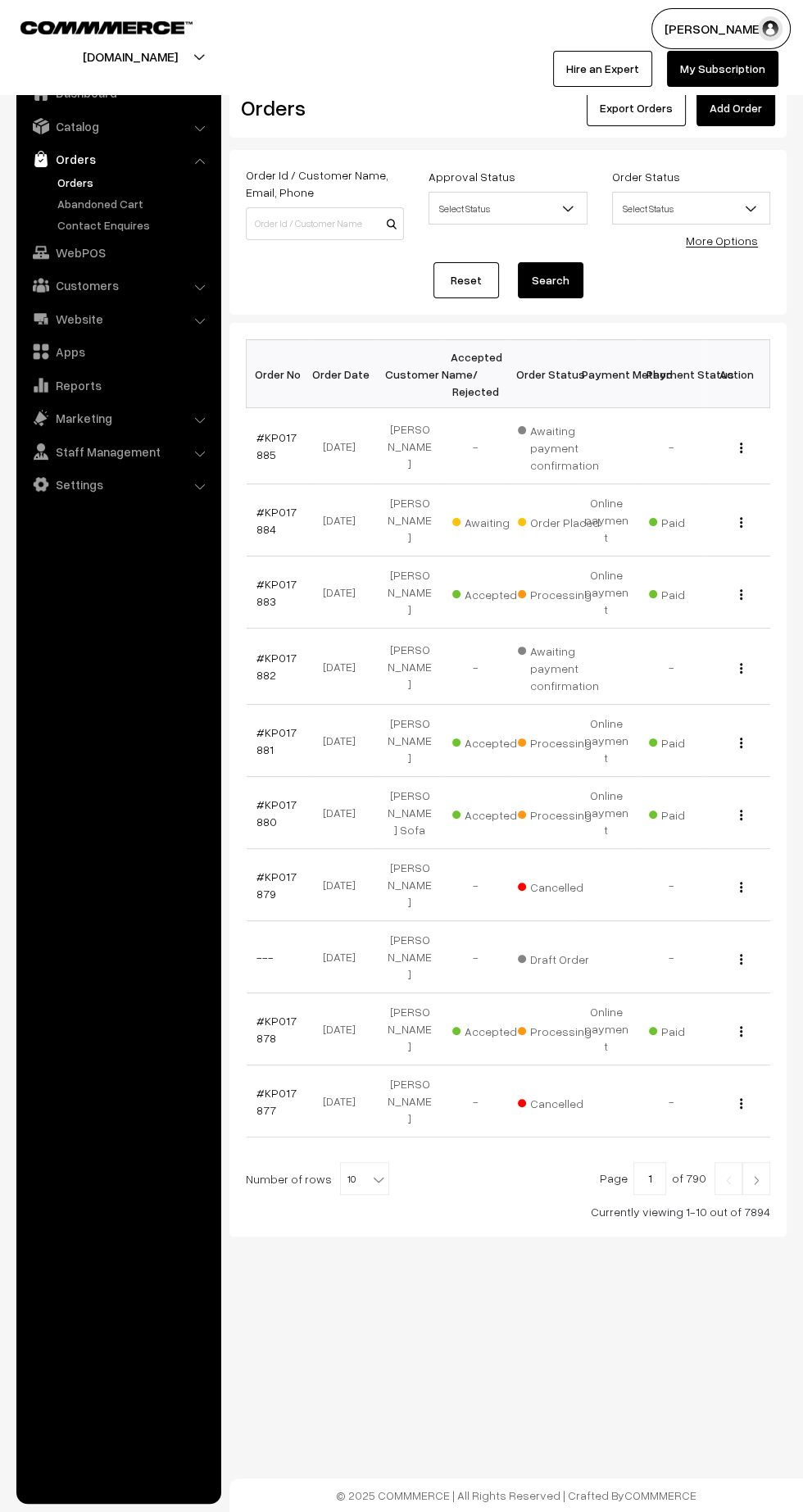
click at [275, 504] on link "#KP017884" at bounding box center [276, 520] width 40 height 31
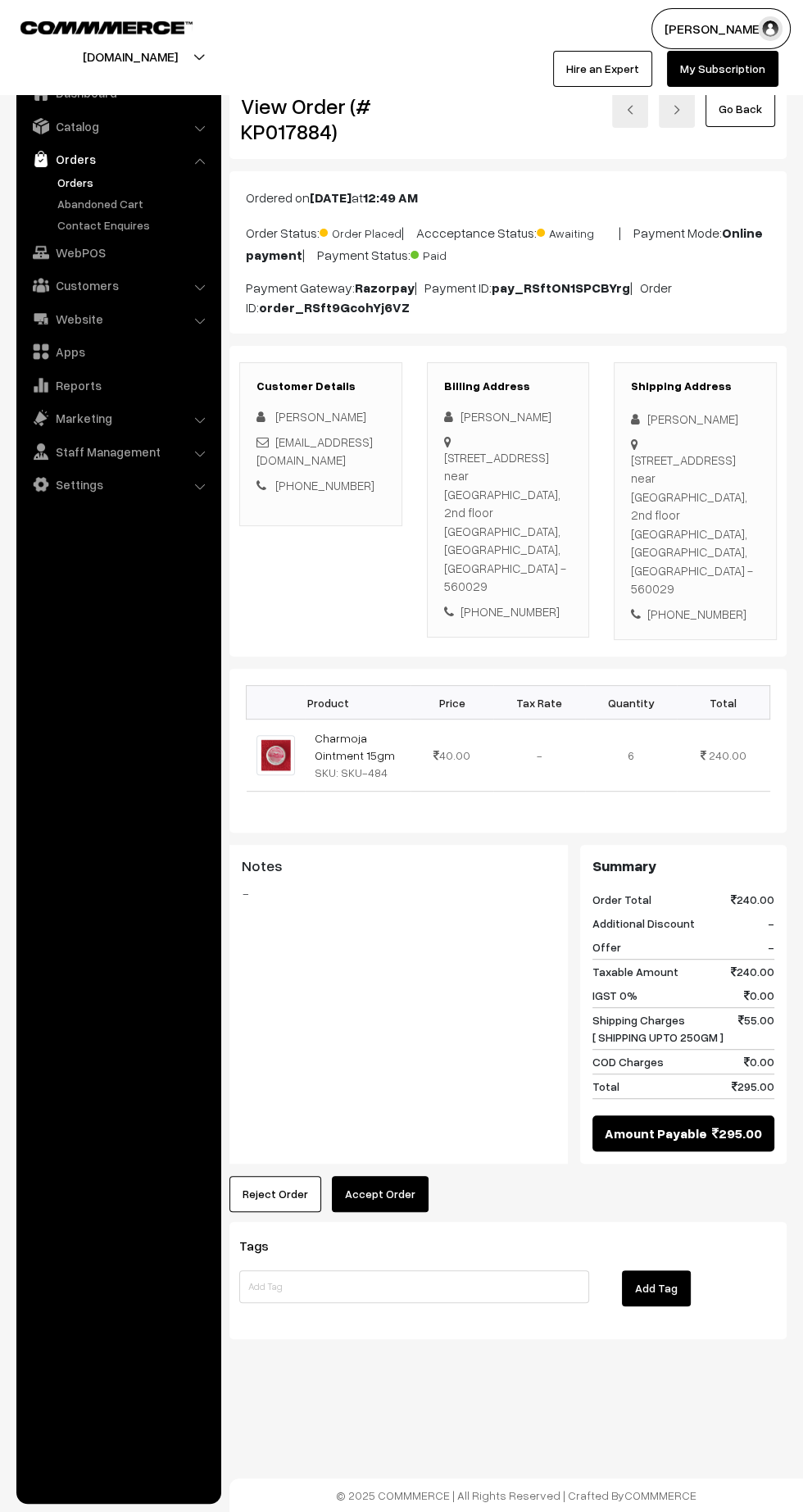
click at [413, 1176] on button "Accept Order" at bounding box center [379, 1194] width 97 height 36
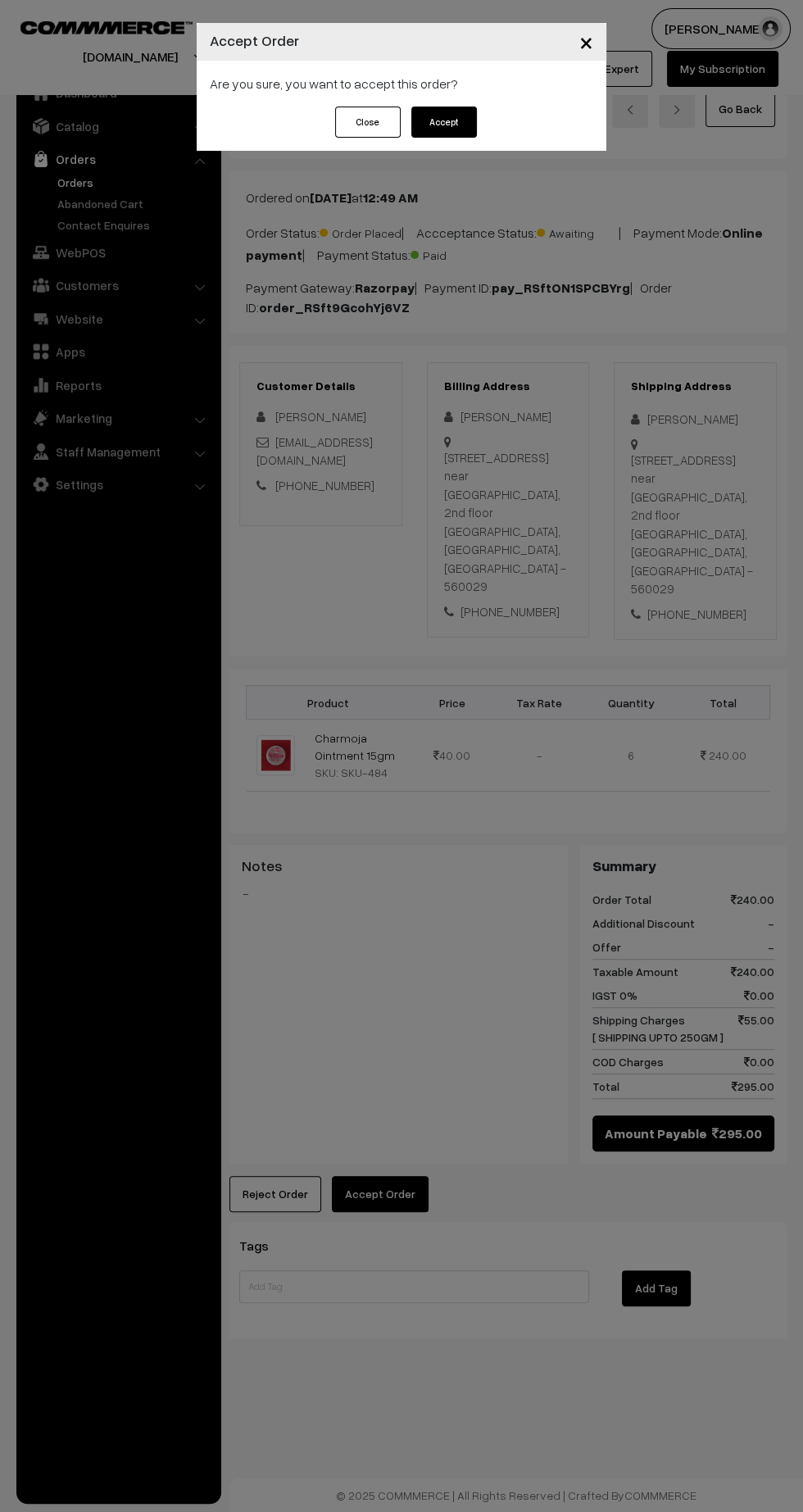
click at [464, 115] on button "Accept" at bounding box center [444, 122] width 65 height 31
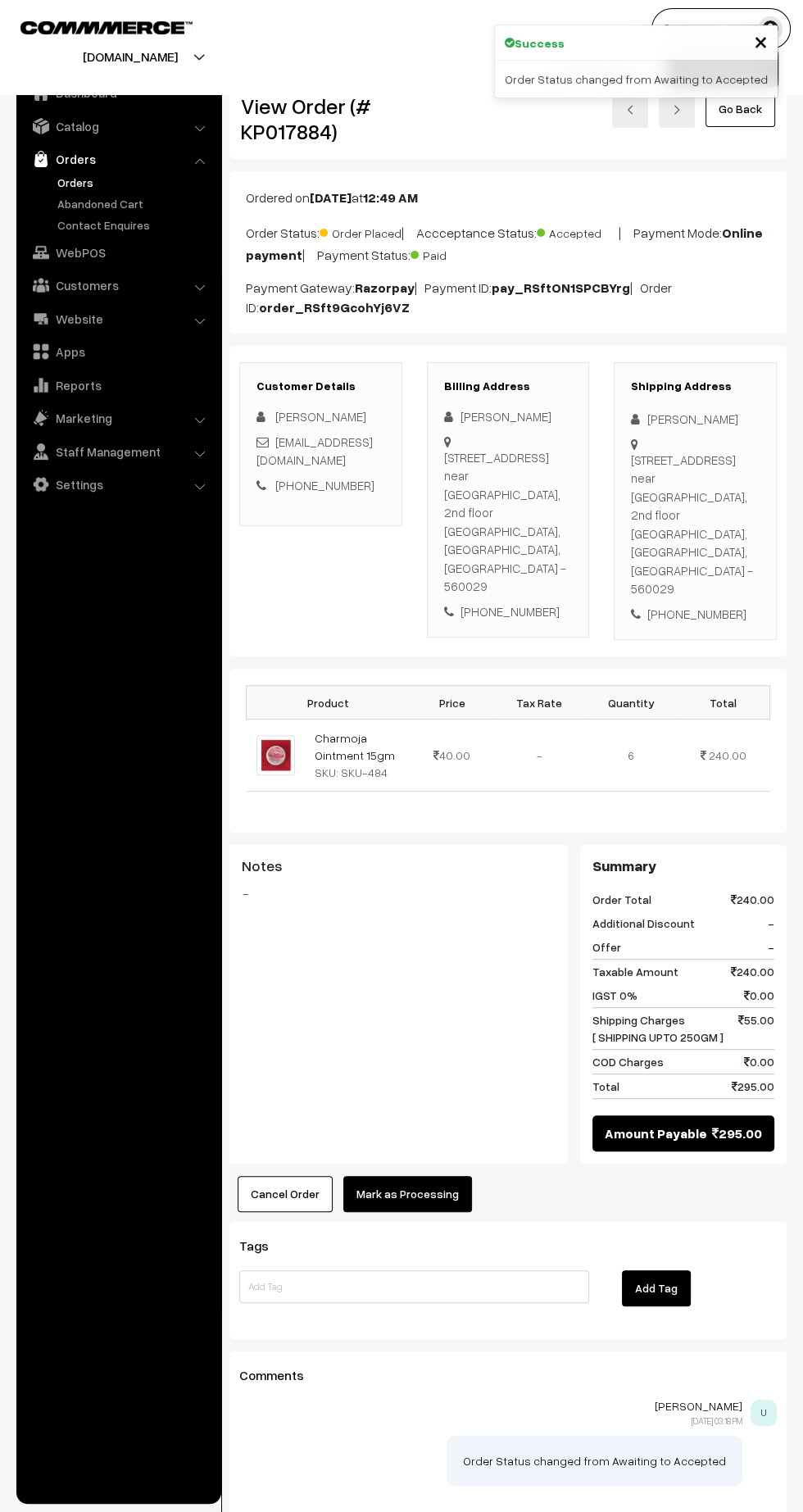
click at [454, 1176] on button "Mark as Processing" at bounding box center [407, 1194] width 129 height 36
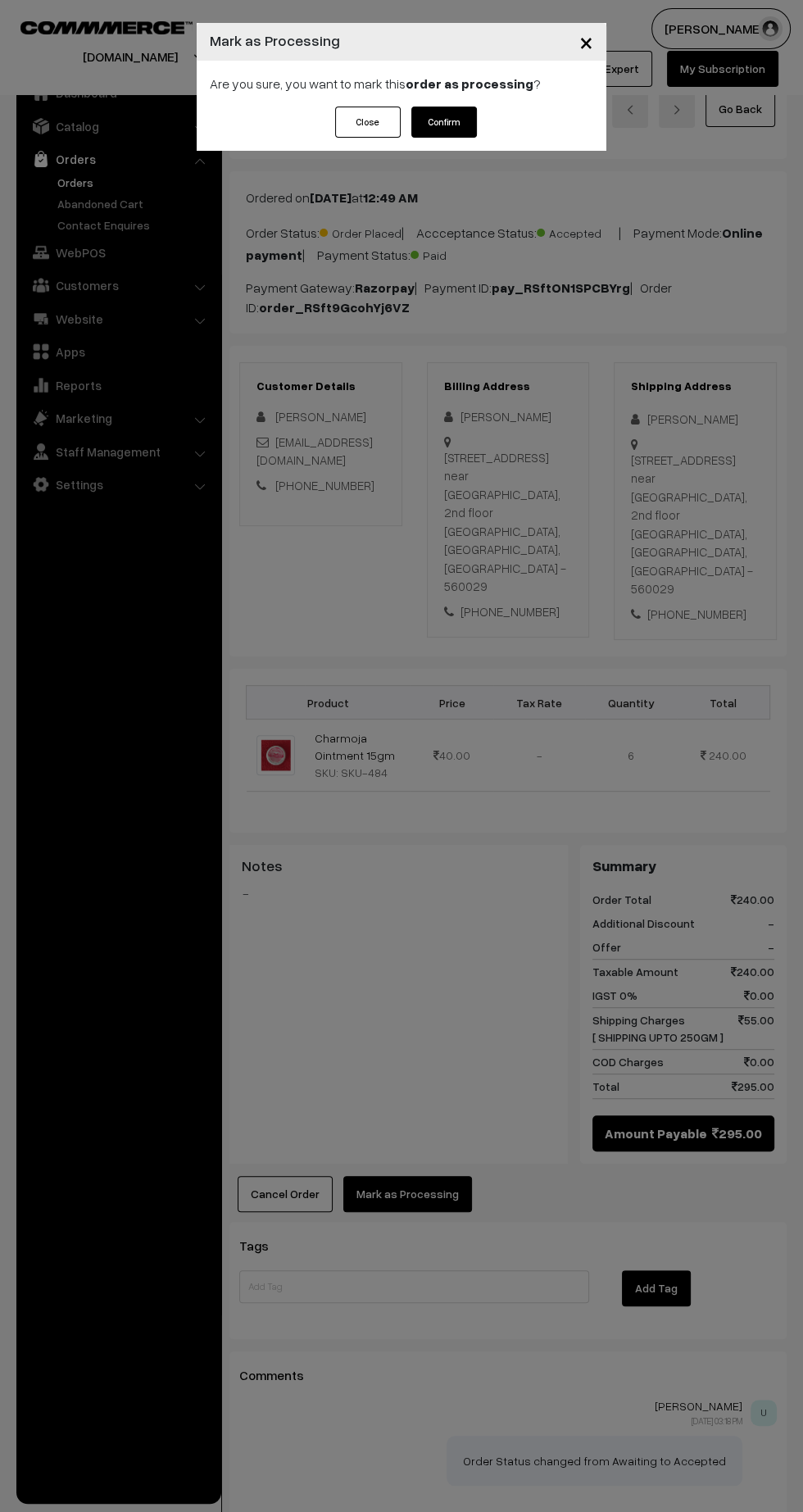
click at [467, 120] on button "Confirm" at bounding box center [444, 122] width 65 height 31
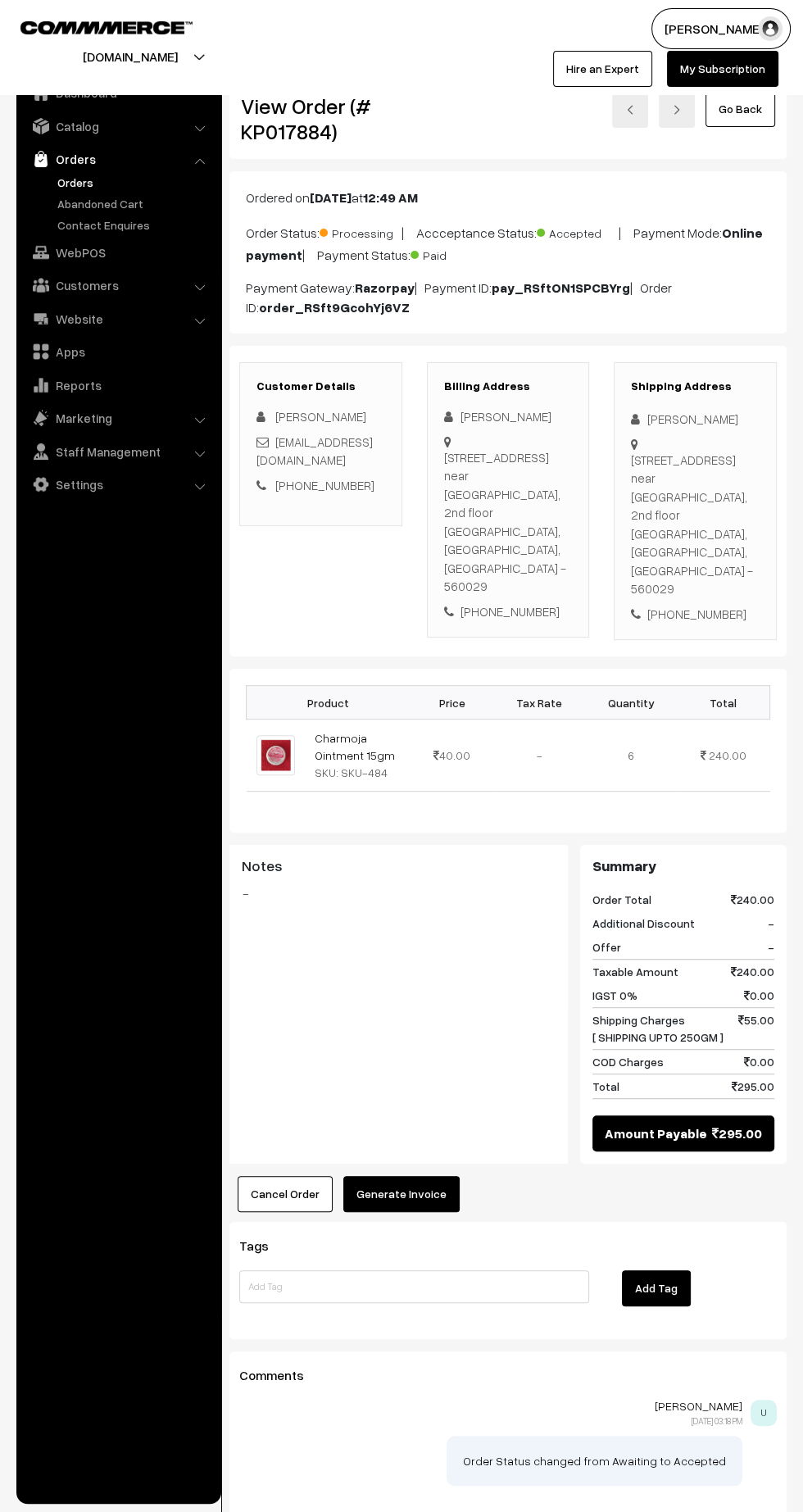
click at [443, 1176] on button "Generate Invoice" at bounding box center [401, 1194] width 116 height 36
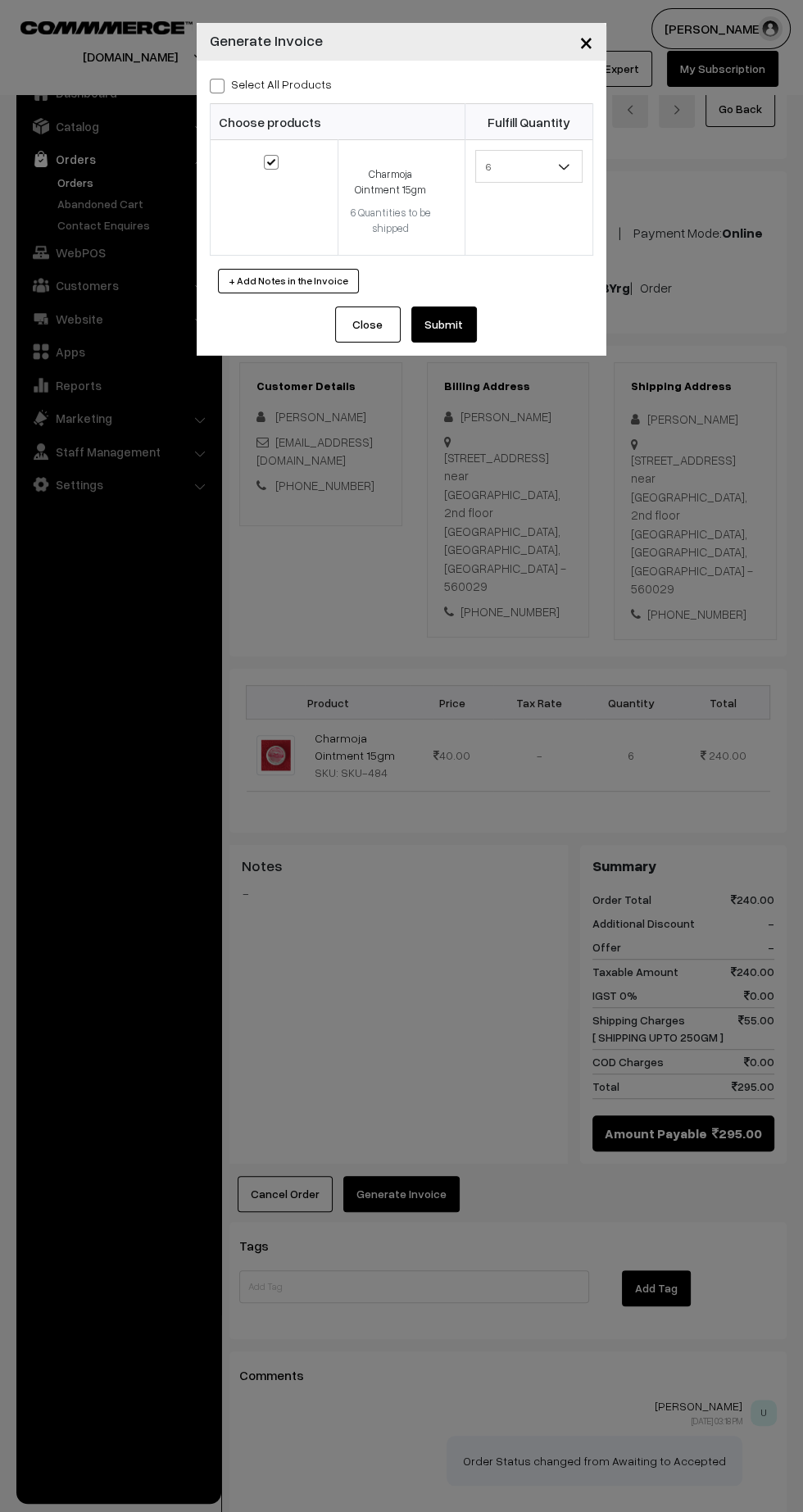
click at [496, 330] on div "Close Submit Back Fulfill Items" at bounding box center [401, 330] width 409 height 49
click at [471, 328] on button "Submit" at bounding box center [444, 324] width 65 height 36
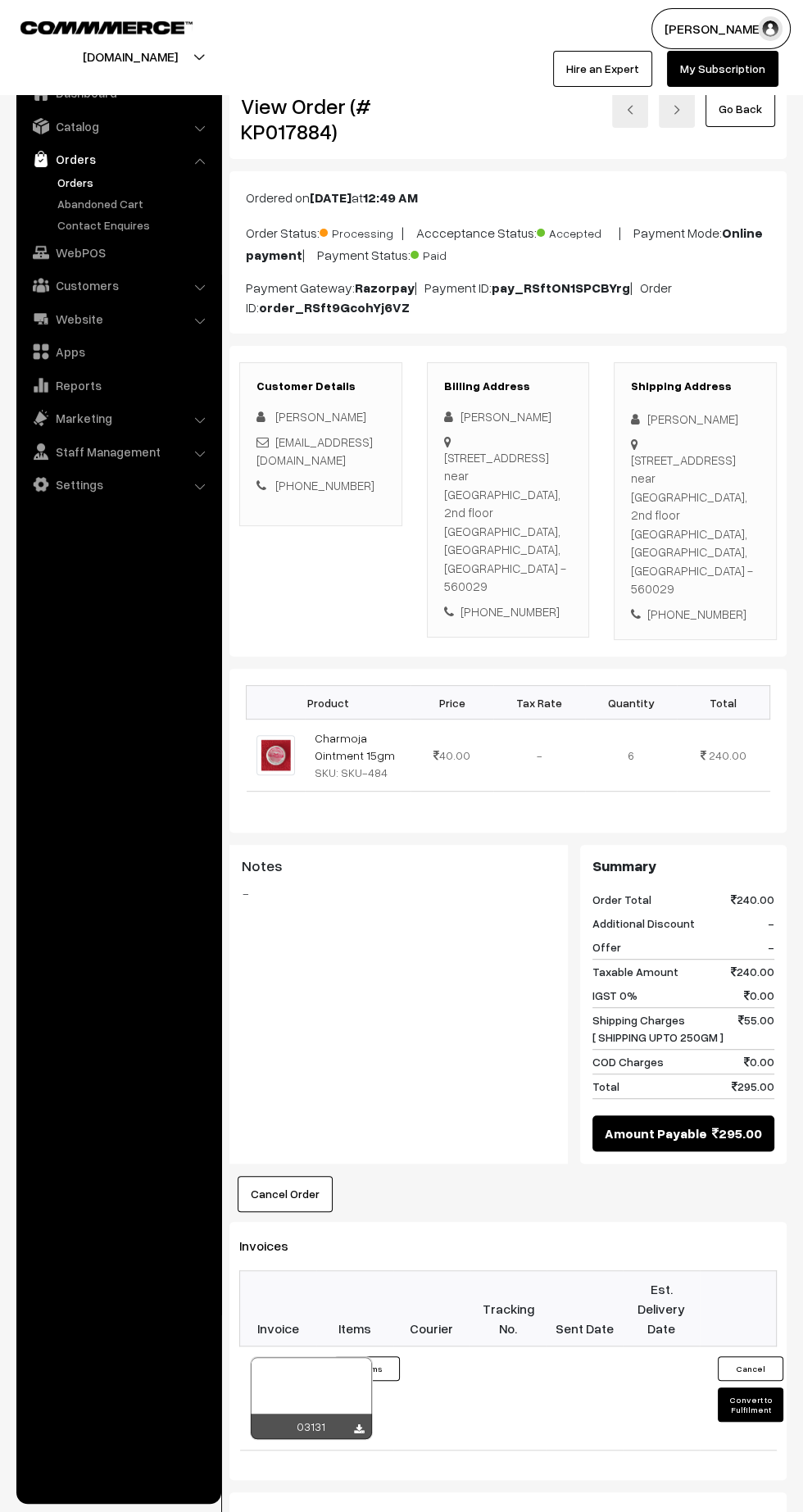
click at [357, 1424] on icon at bounding box center [358, 1430] width 10 height 11
